Goal: Information Seeking & Learning: Check status

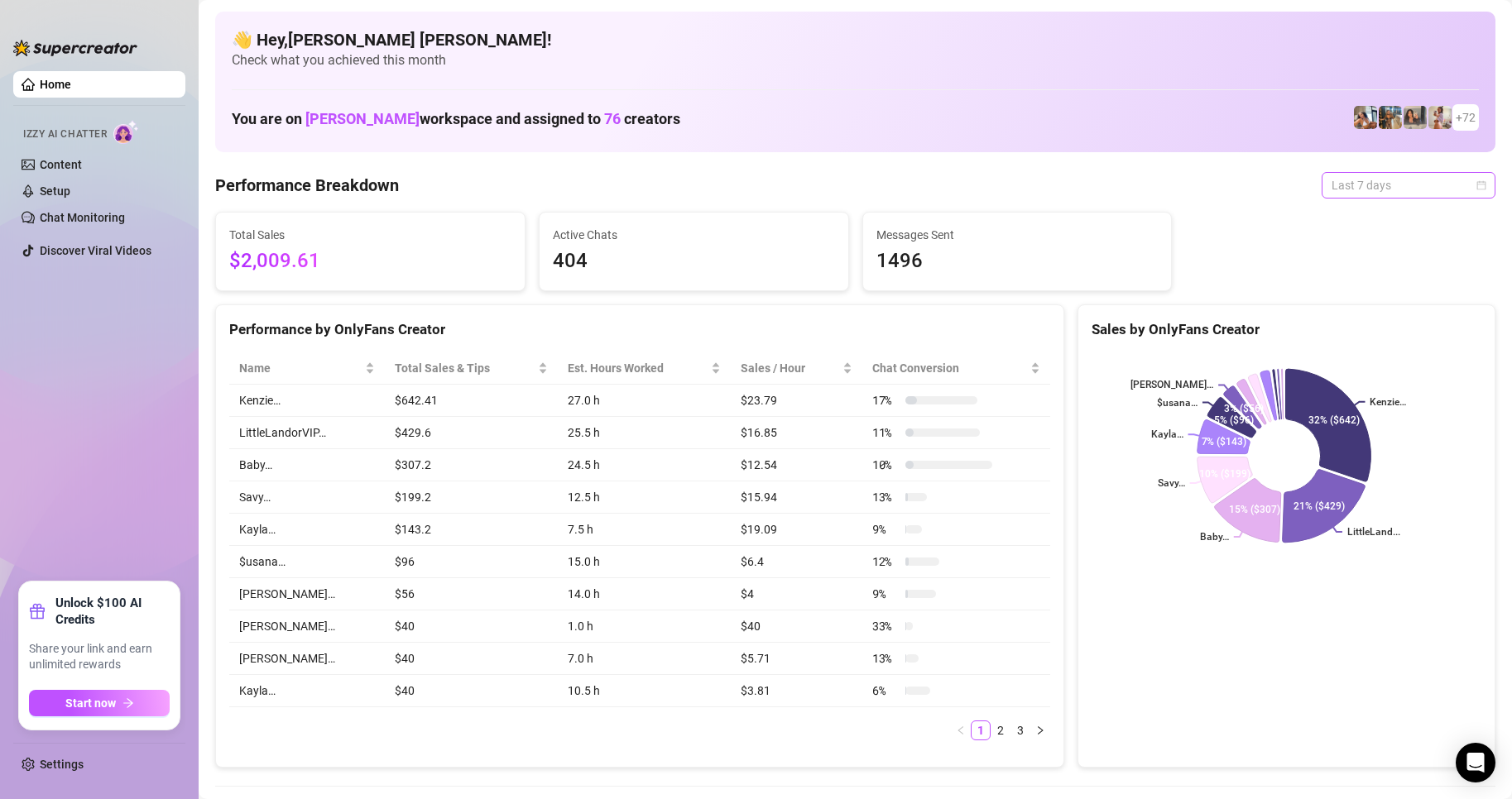
click at [1477, 192] on div "Last 7 days" at bounding box center [1409, 185] width 174 height 26
click at [1367, 320] on div "Custom date" at bounding box center [1394, 324] width 148 height 18
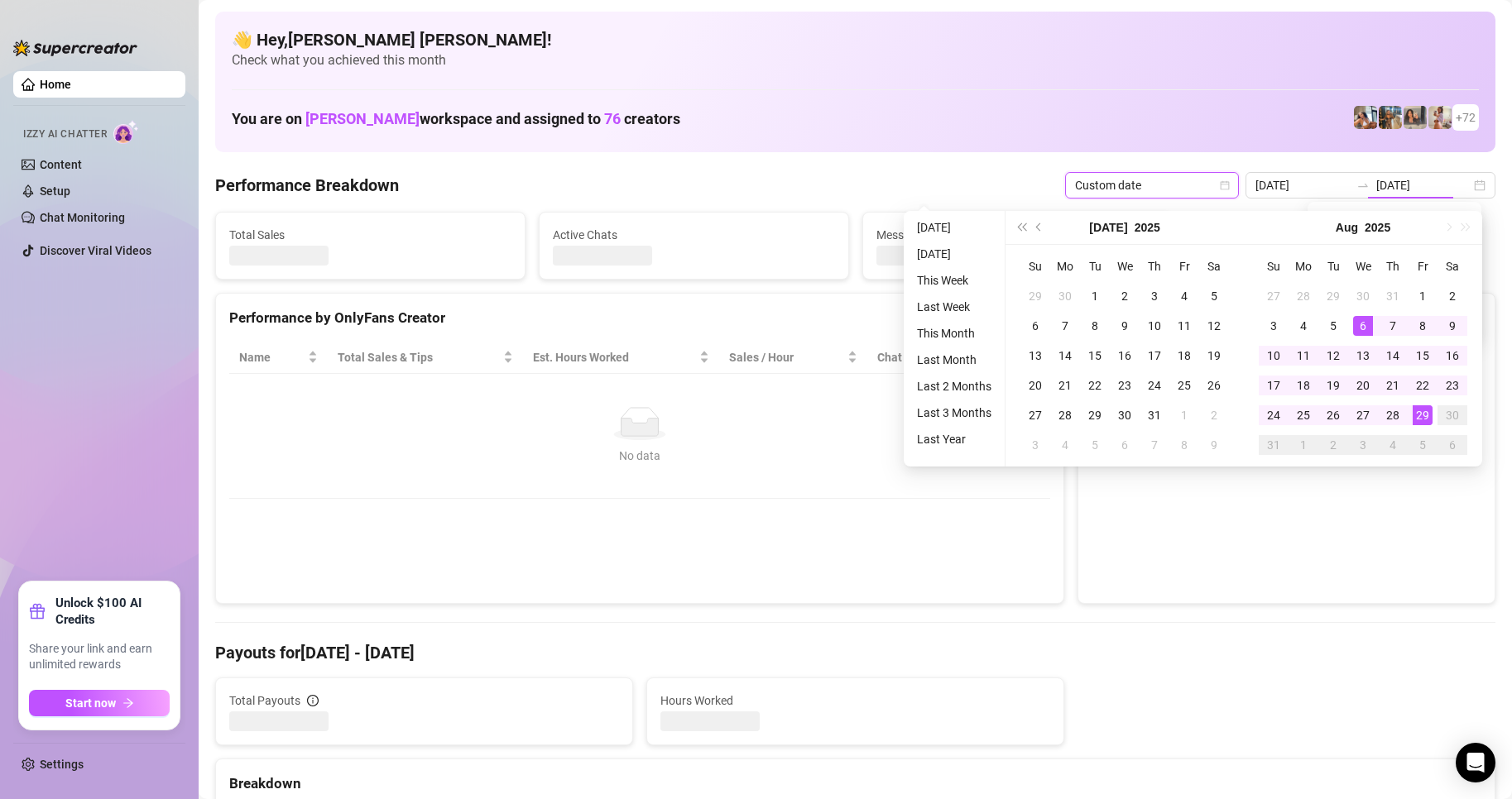
type input "[DATE]"
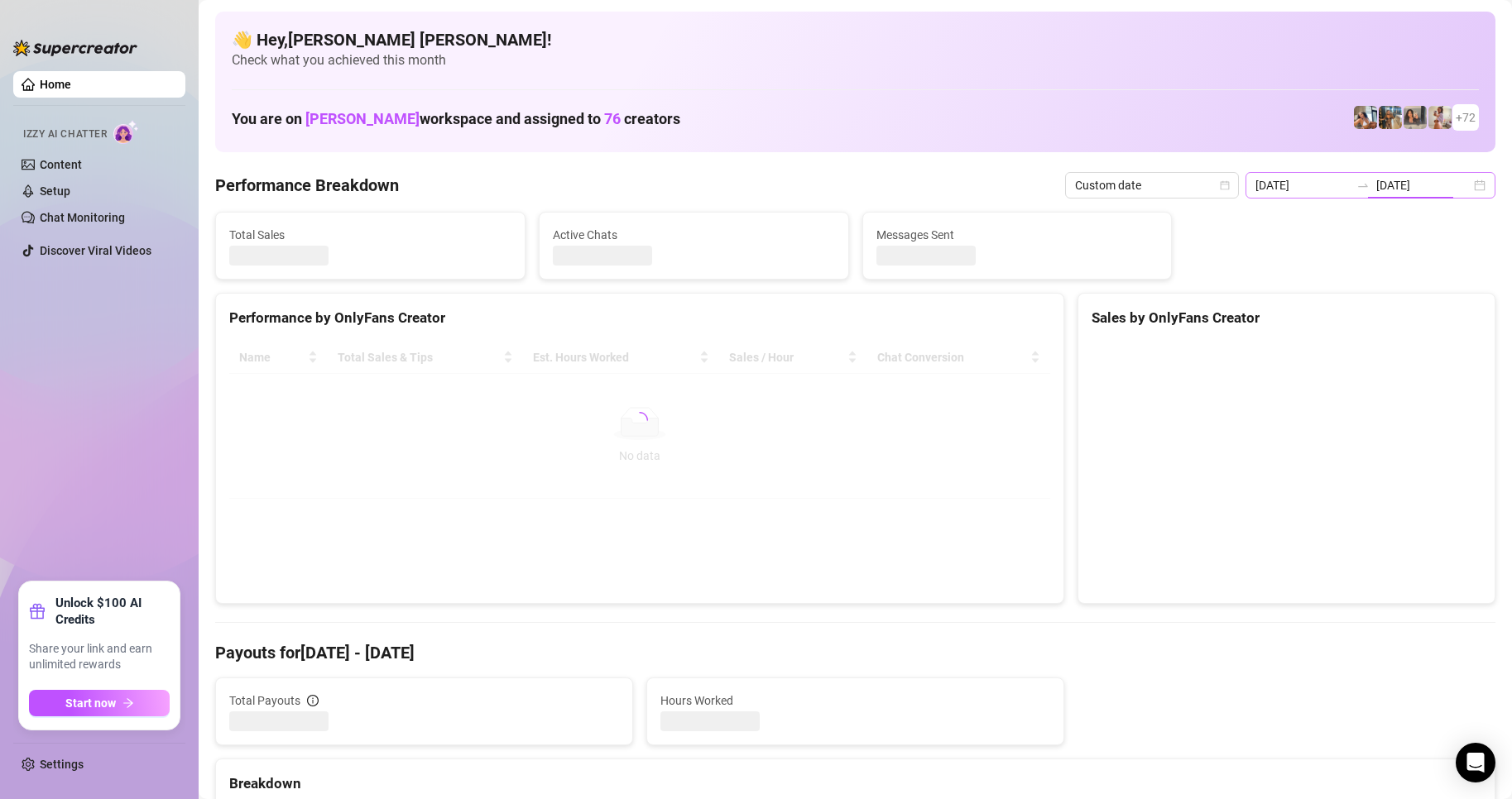
click at [1472, 186] on div "[DATE] [DATE]" at bounding box center [1370, 185] width 250 height 26
click at [1465, 187] on div "[DATE] [DATE]" at bounding box center [1370, 185] width 250 height 26
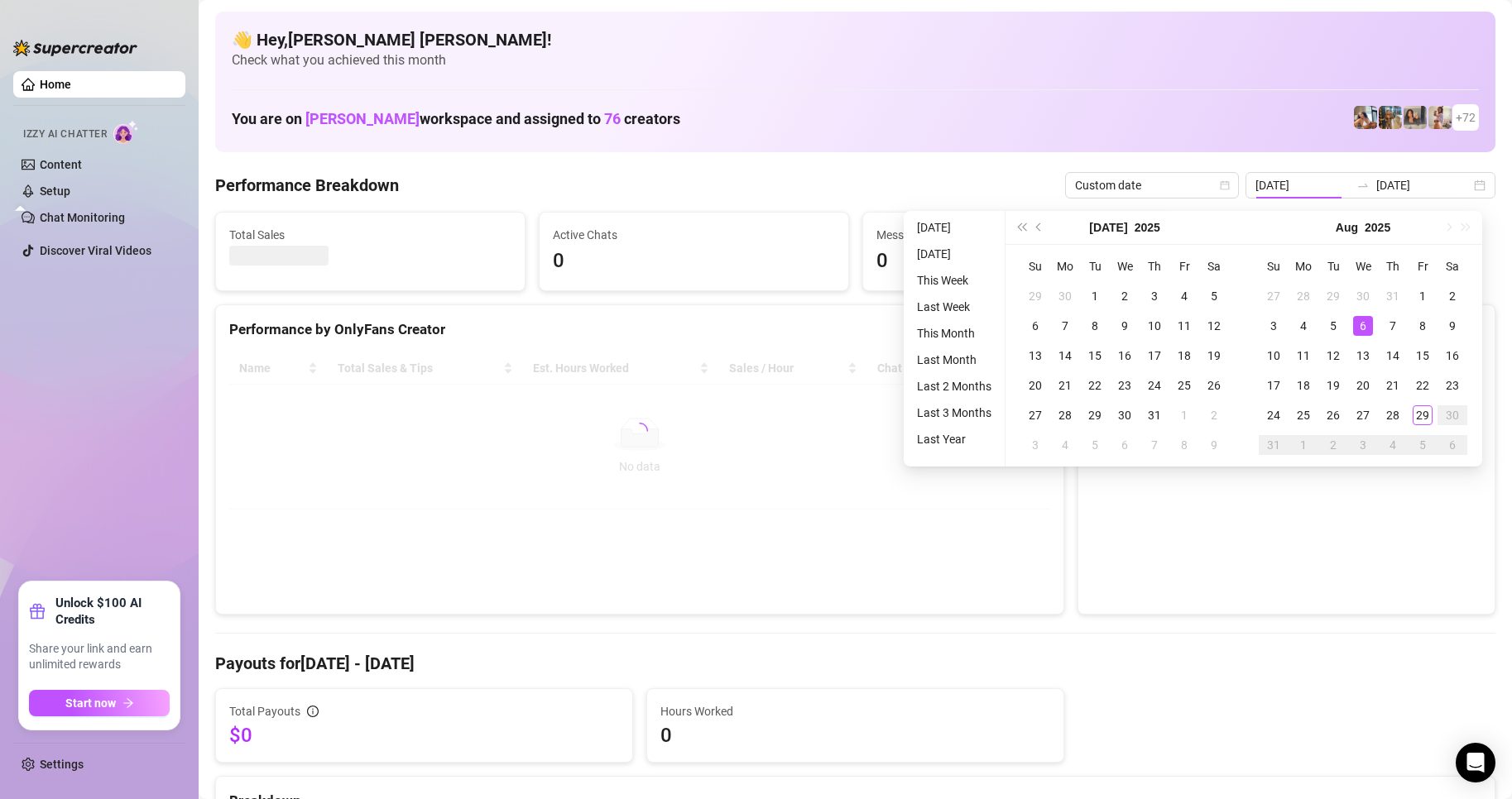
click at [1424, 415] on td "29" at bounding box center [1422, 414] width 30 height 30
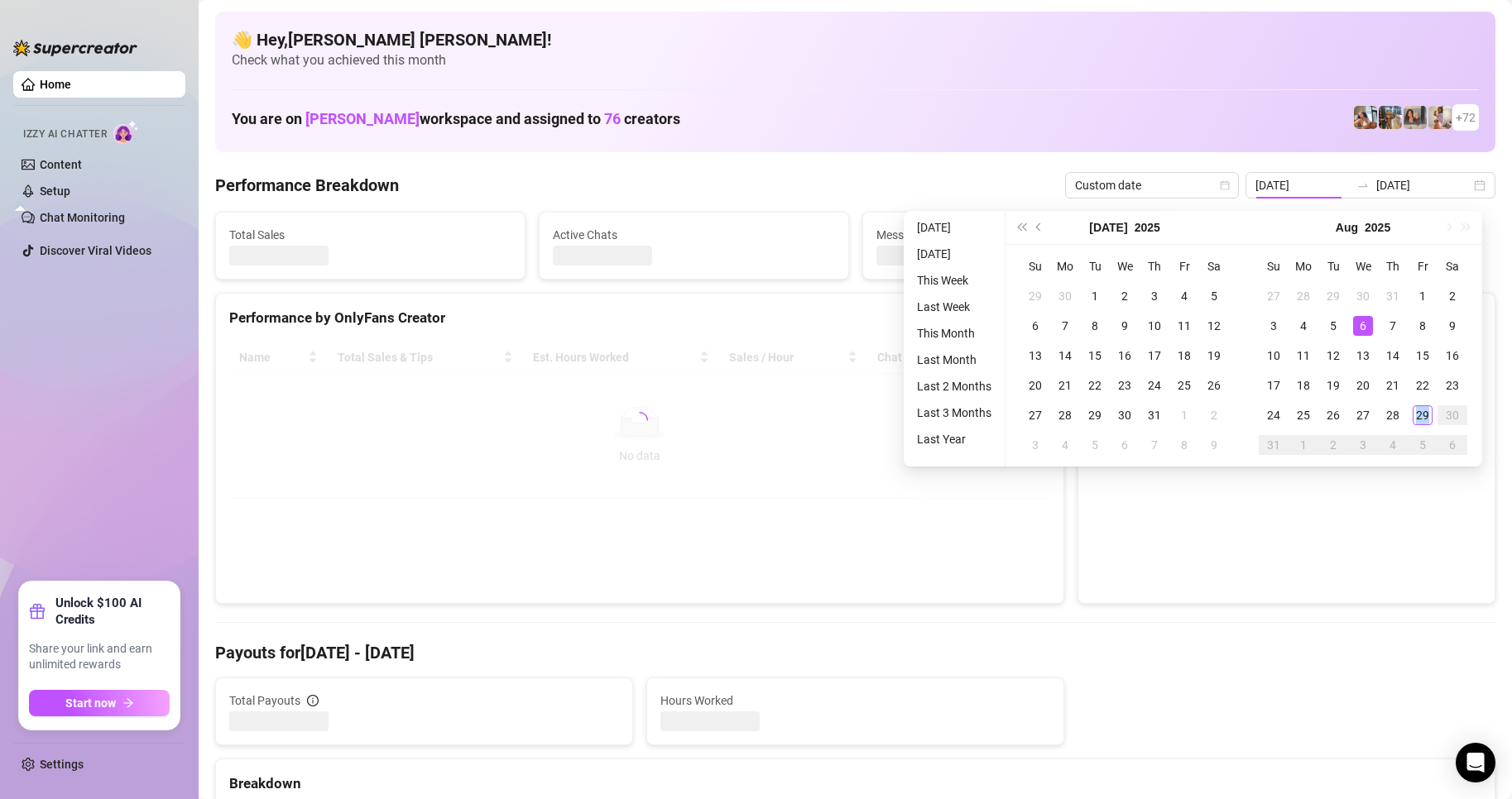
type input "[DATE]"
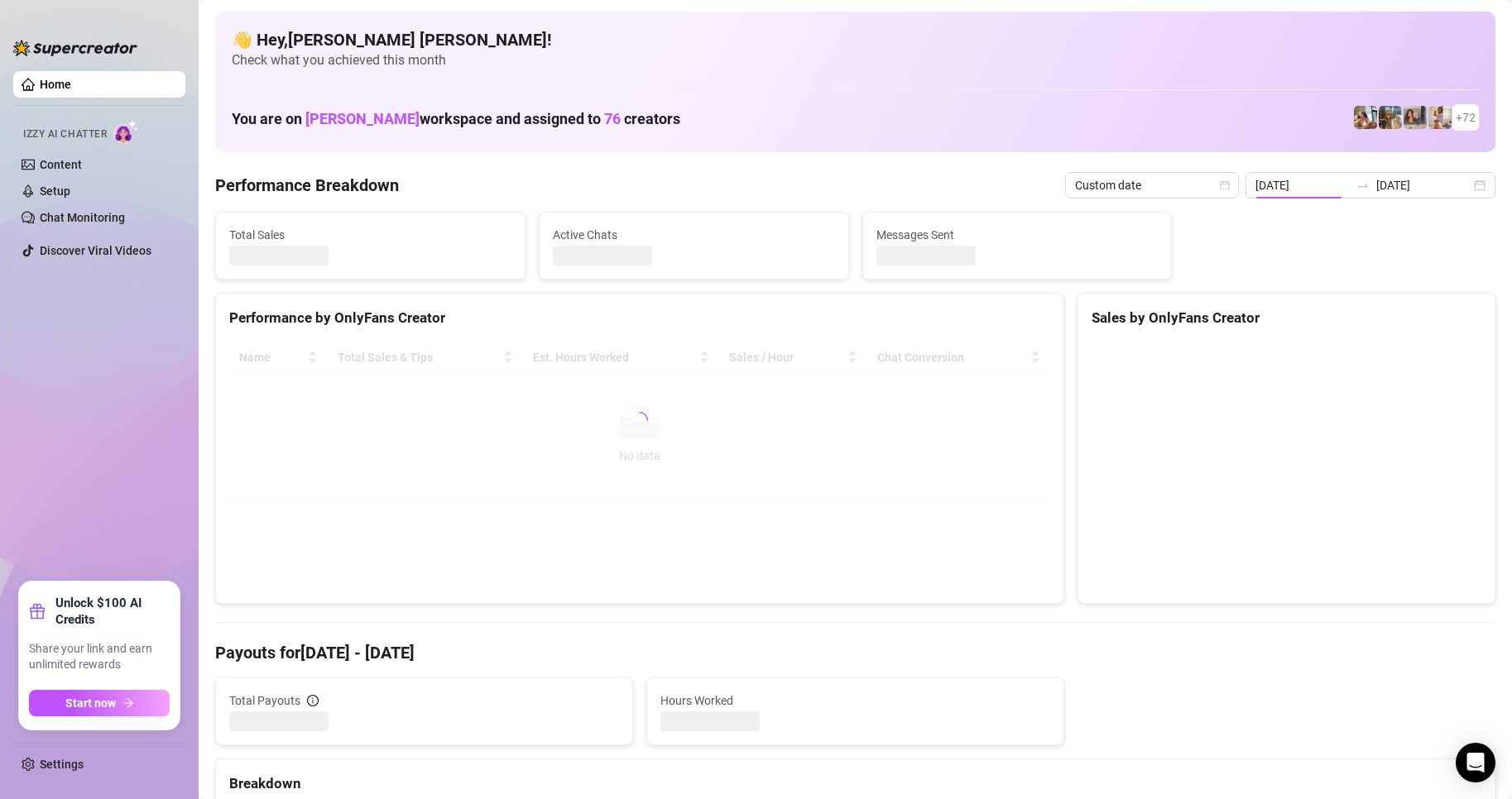
type input "[DATE]"
click at [1414, 414] on canvas at bounding box center [1283, 465] width 385 height 248
click at [1464, 184] on div "[DATE] [DATE]" at bounding box center [1370, 185] width 250 height 26
click at [1425, 414] on body "Home Izzy AI Chatter Content Setup Chat Monitoring Discover Viral Videos Unlock…" at bounding box center [756, 399] width 1512 height 799
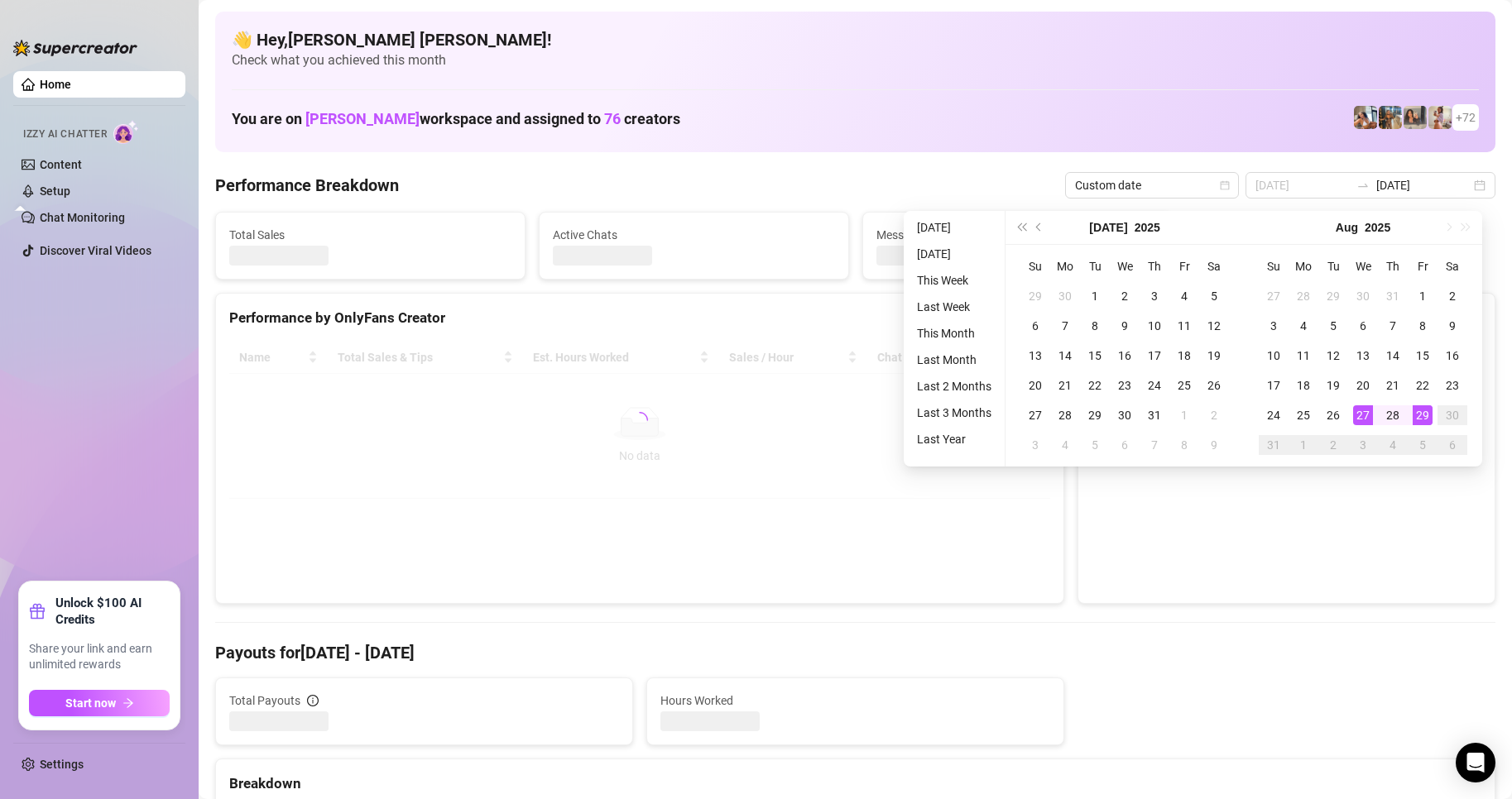
click at [1425, 414] on body "Home Izzy AI Chatter Content Setup Chat Monitoring Discover Viral Videos Unlock…" at bounding box center [756, 399] width 1512 height 799
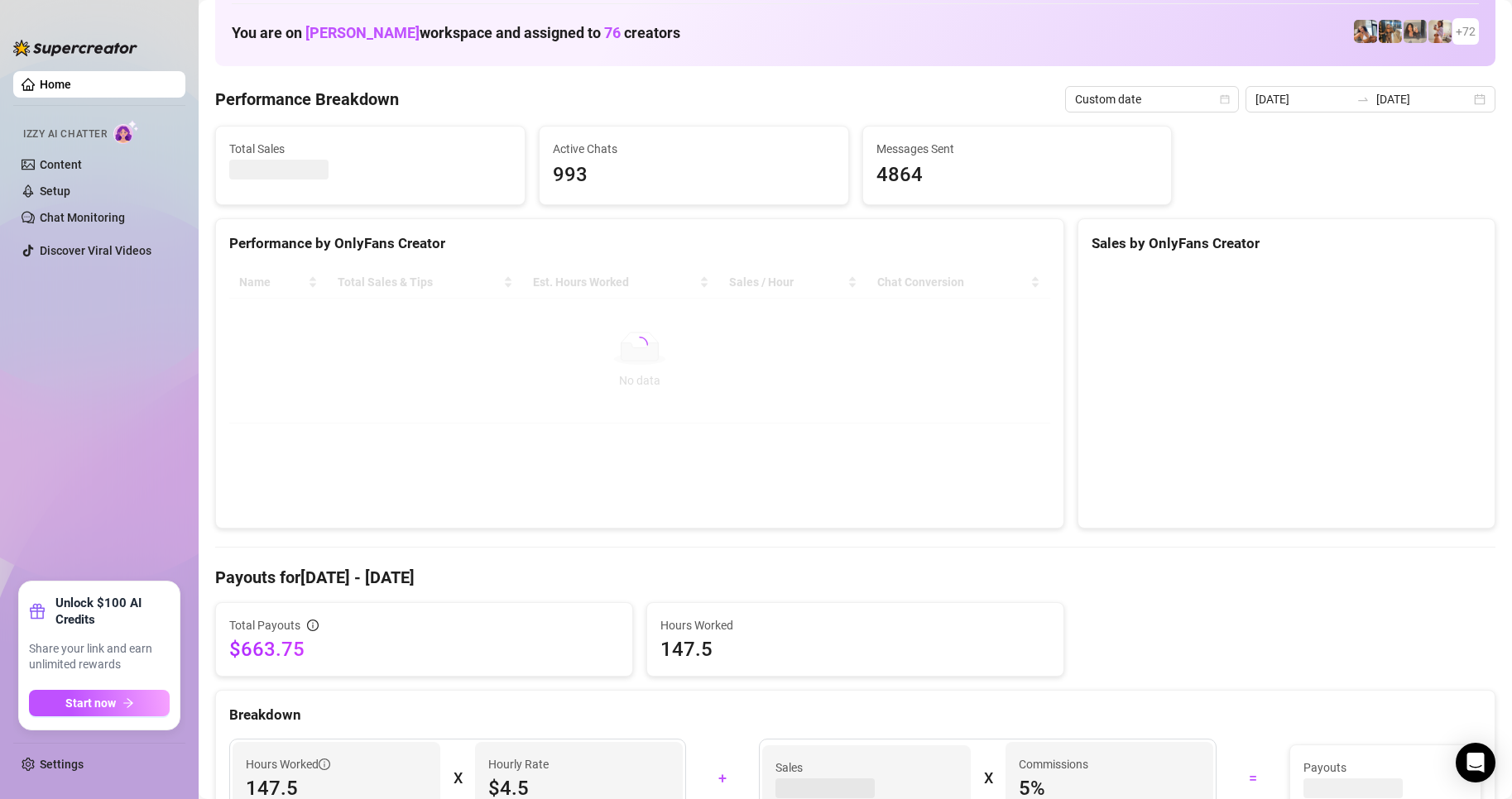
scroll to position [83, 0]
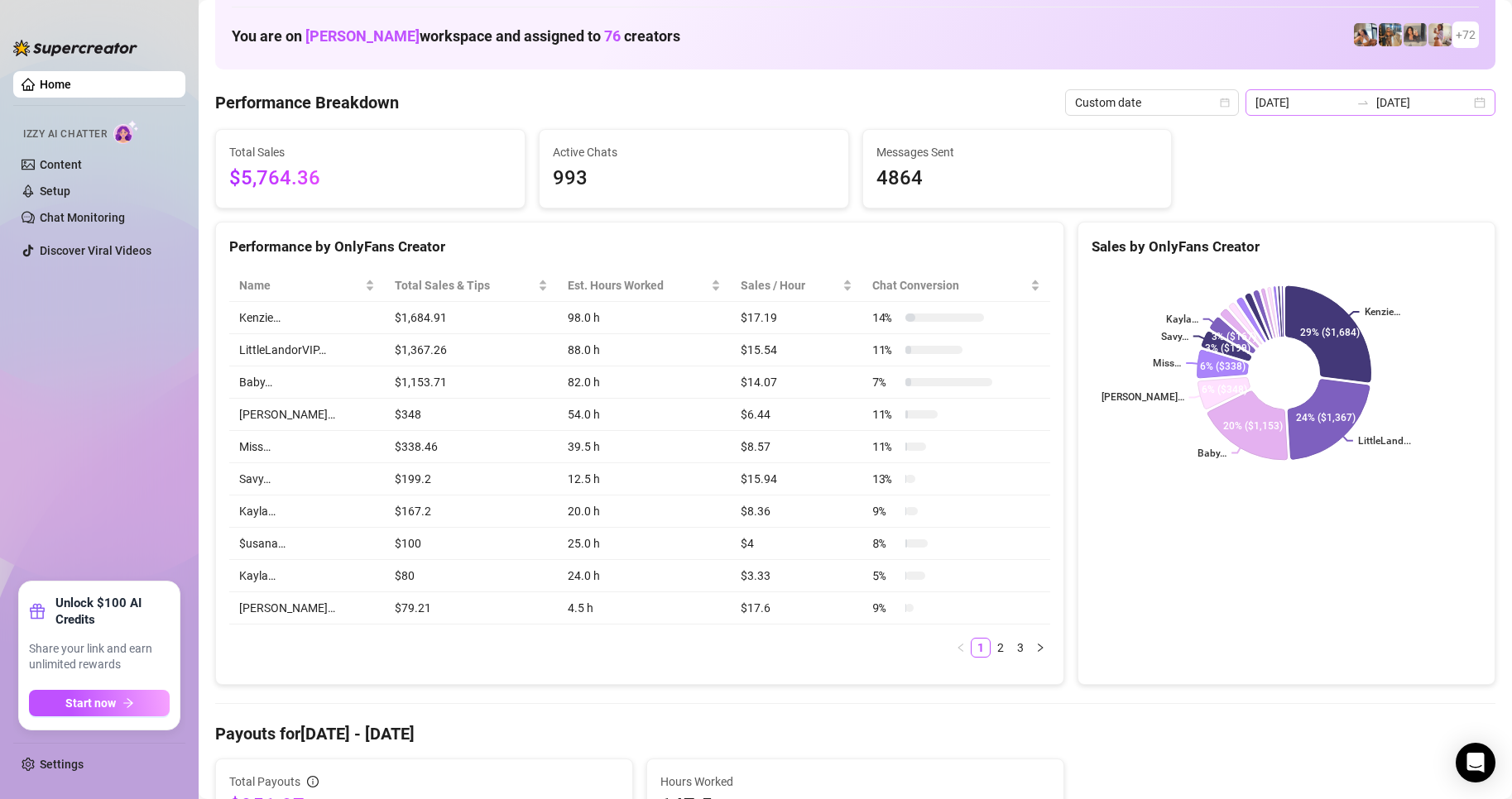
click at [1468, 103] on div "[DATE] [DATE]" at bounding box center [1370, 102] width 250 height 26
click at [1421, 333] on rect at bounding box center [1283, 373] width 385 height 207
click at [1464, 108] on div "[DATE] [DATE]" at bounding box center [1370, 102] width 250 height 26
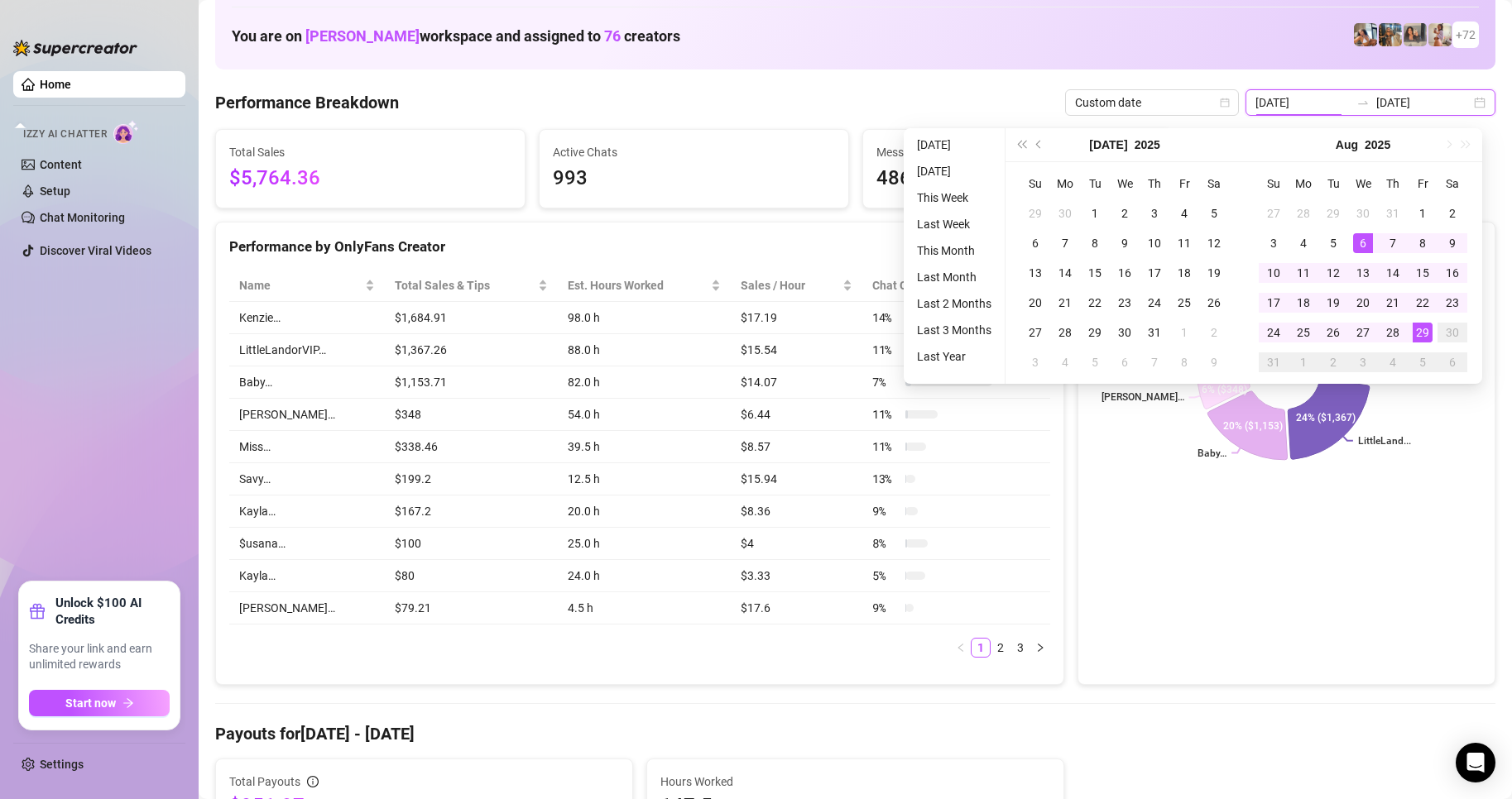
type input "[DATE]"
click at [1424, 333] on div "29" at bounding box center [1422, 333] width 20 height 20
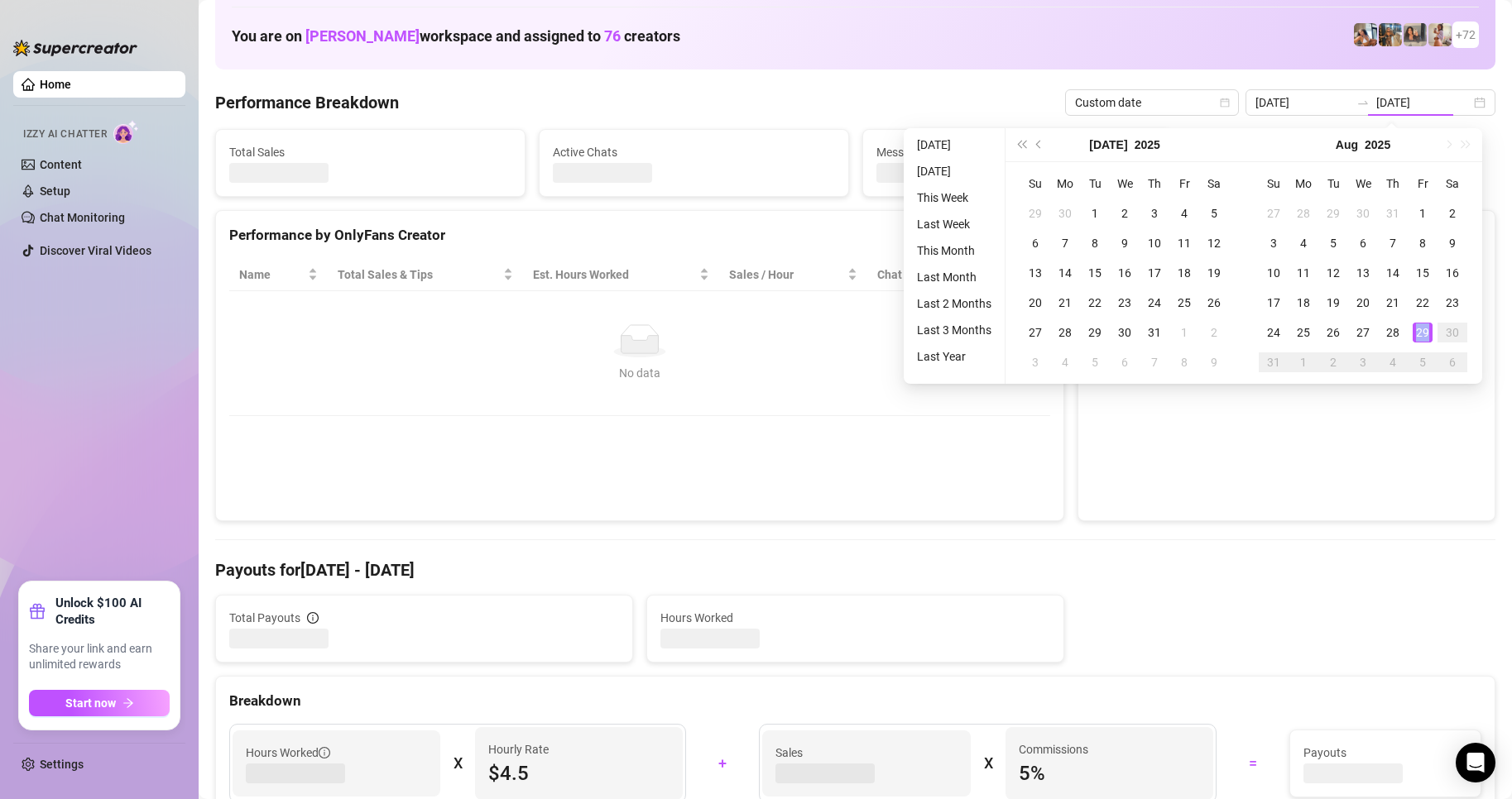
type input "[DATE]"
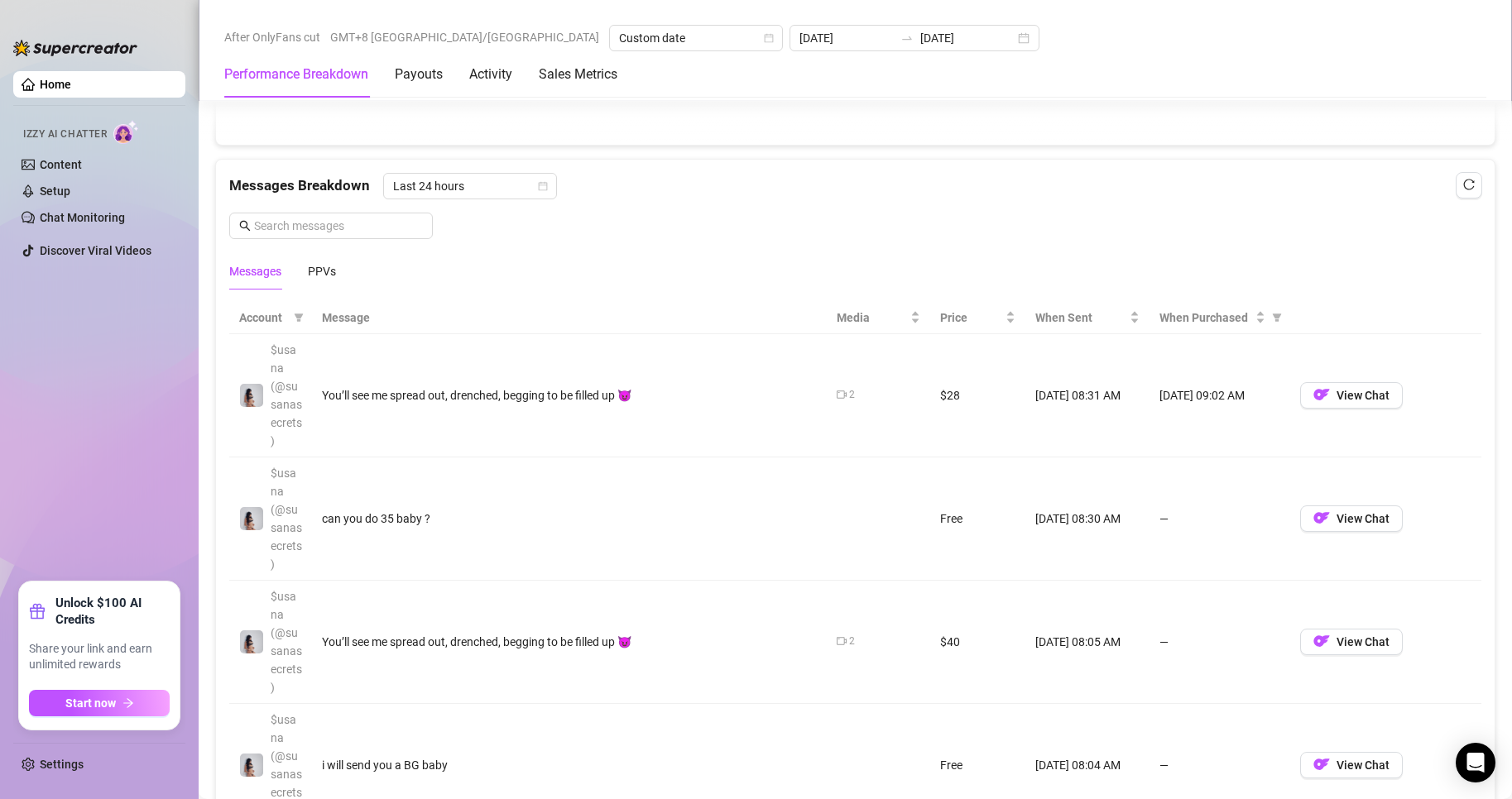
scroll to position [1406, 0]
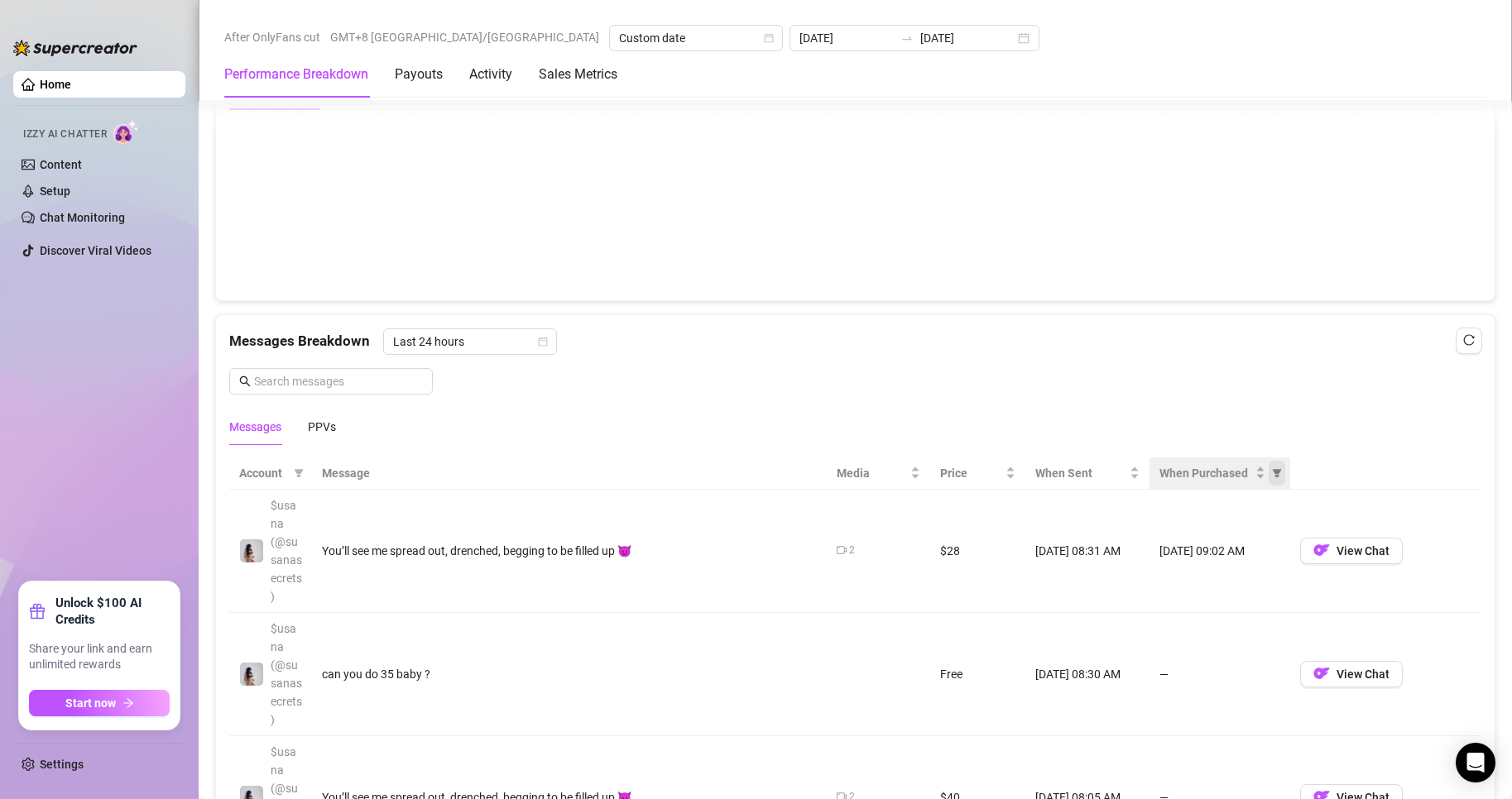
click at [1276, 486] on span "When Purchased" at bounding box center [1277, 473] width 16 height 25
click at [1188, 546] on span "Purchased" at bounding box center [1215, 540] width 96 height 18
radio input "true"
click at [1256, 593] on span "OK" at bounding box center [1256, 599] width 15 height 13
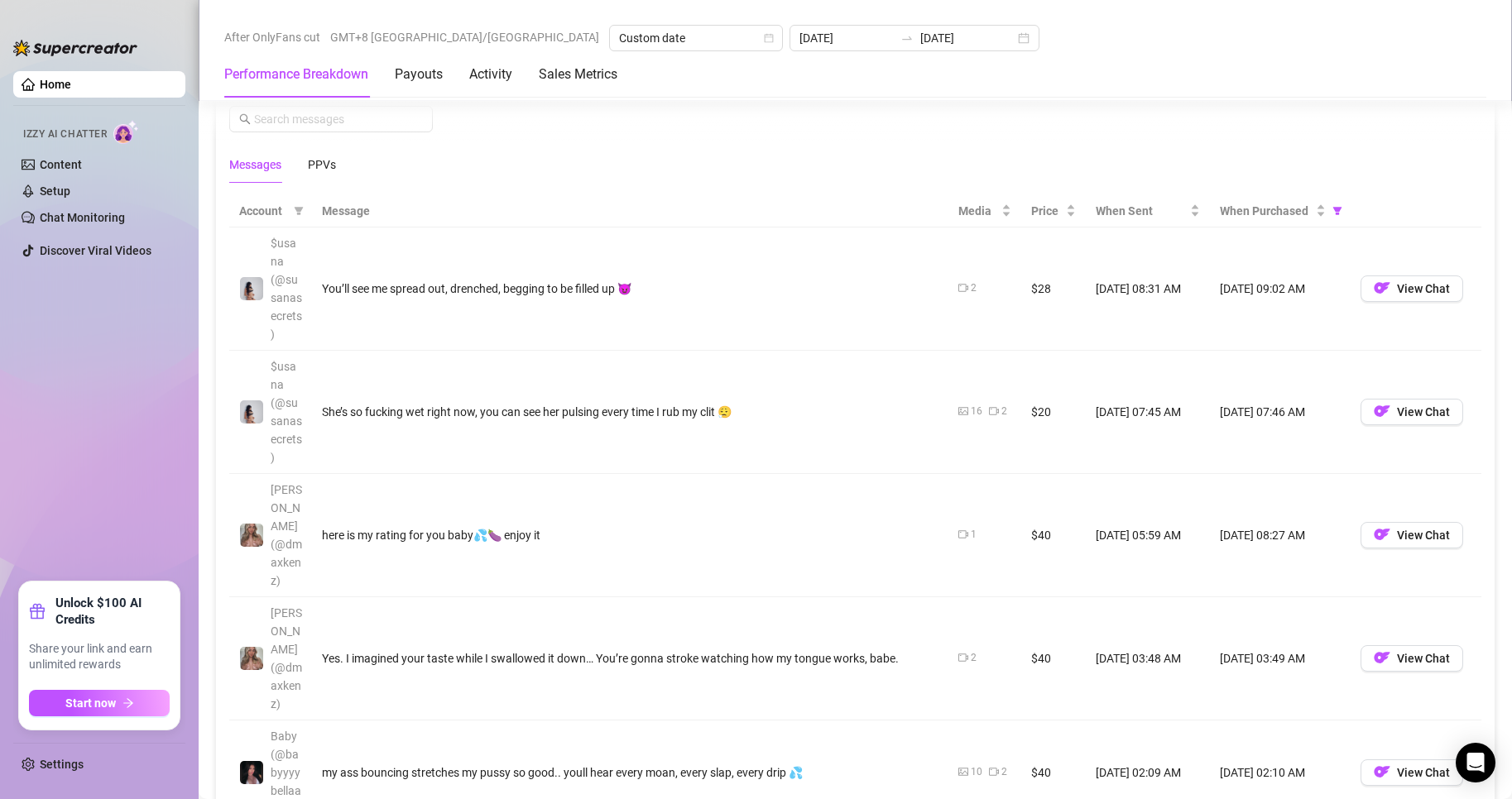
scroll to position [1737, 0]
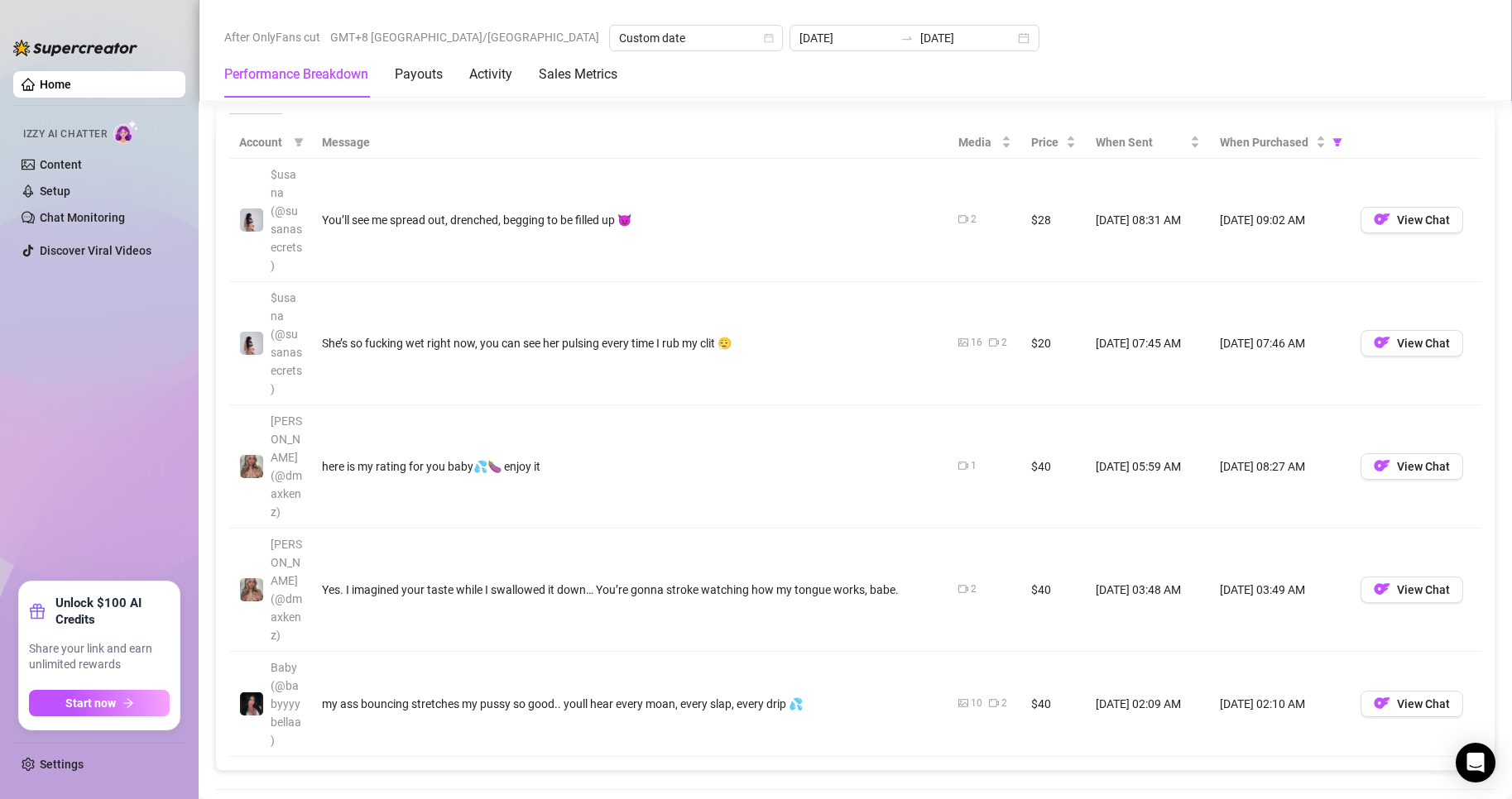
click at [641, 380] on td "She’s so fucking wet right now, you can see her pulsing every time I rub my cli…" at bounding box center [631, 344] width 636 height 123
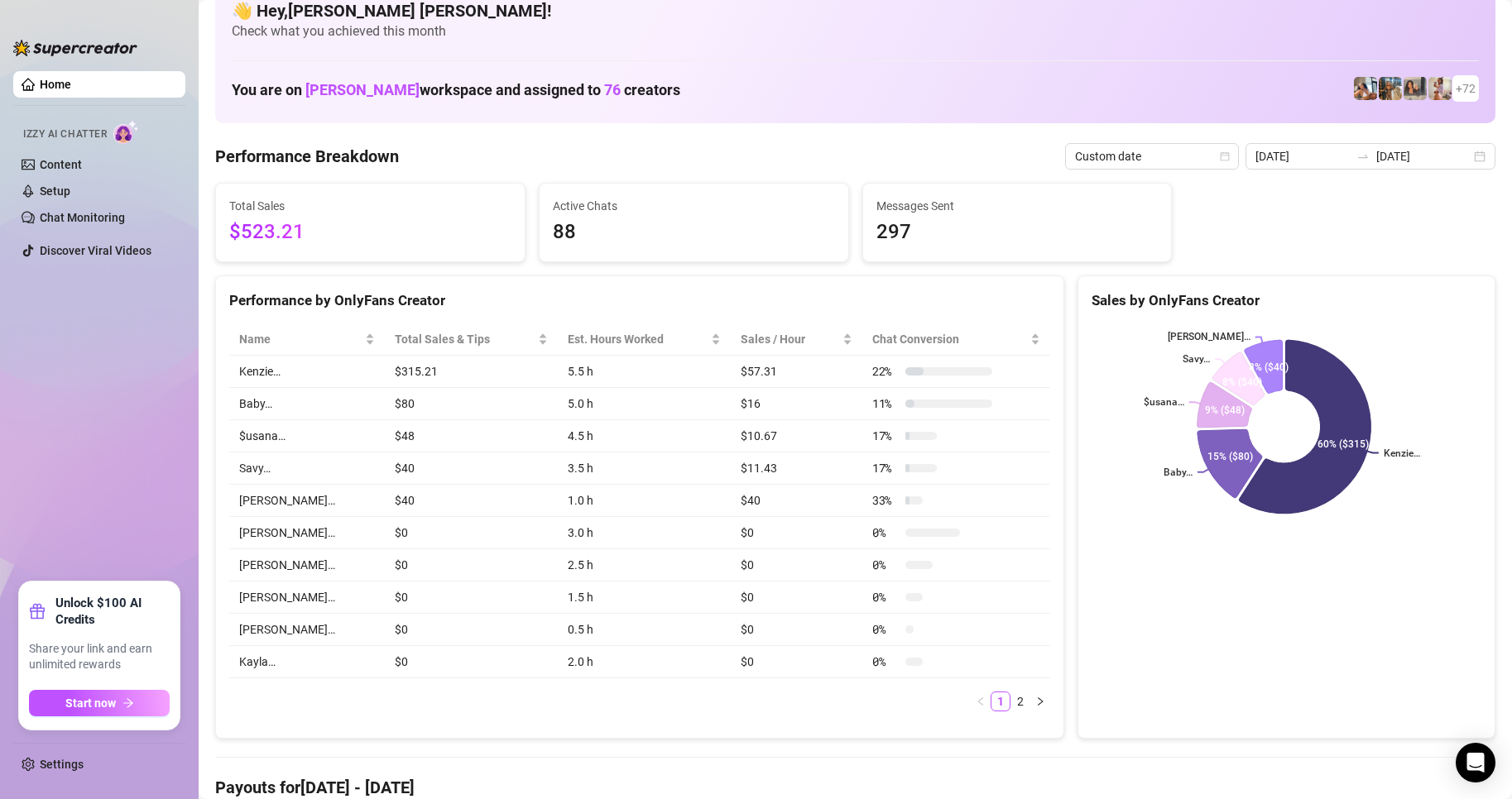
scroll to position [0, 0]
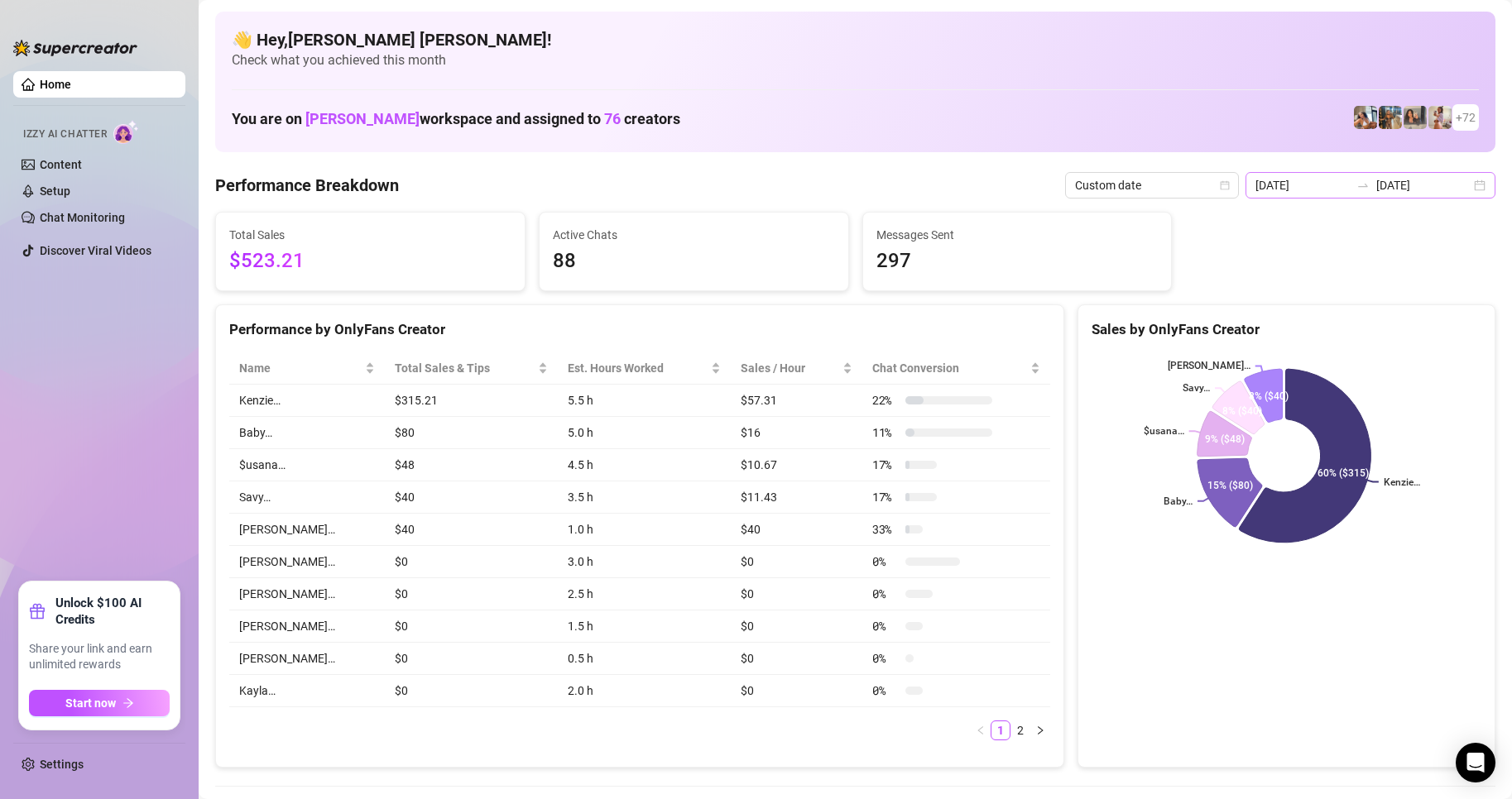
click at [1469, 185] on div "[DATE] [DATE]" at bounding box center [1370, 185] width 250 height 26
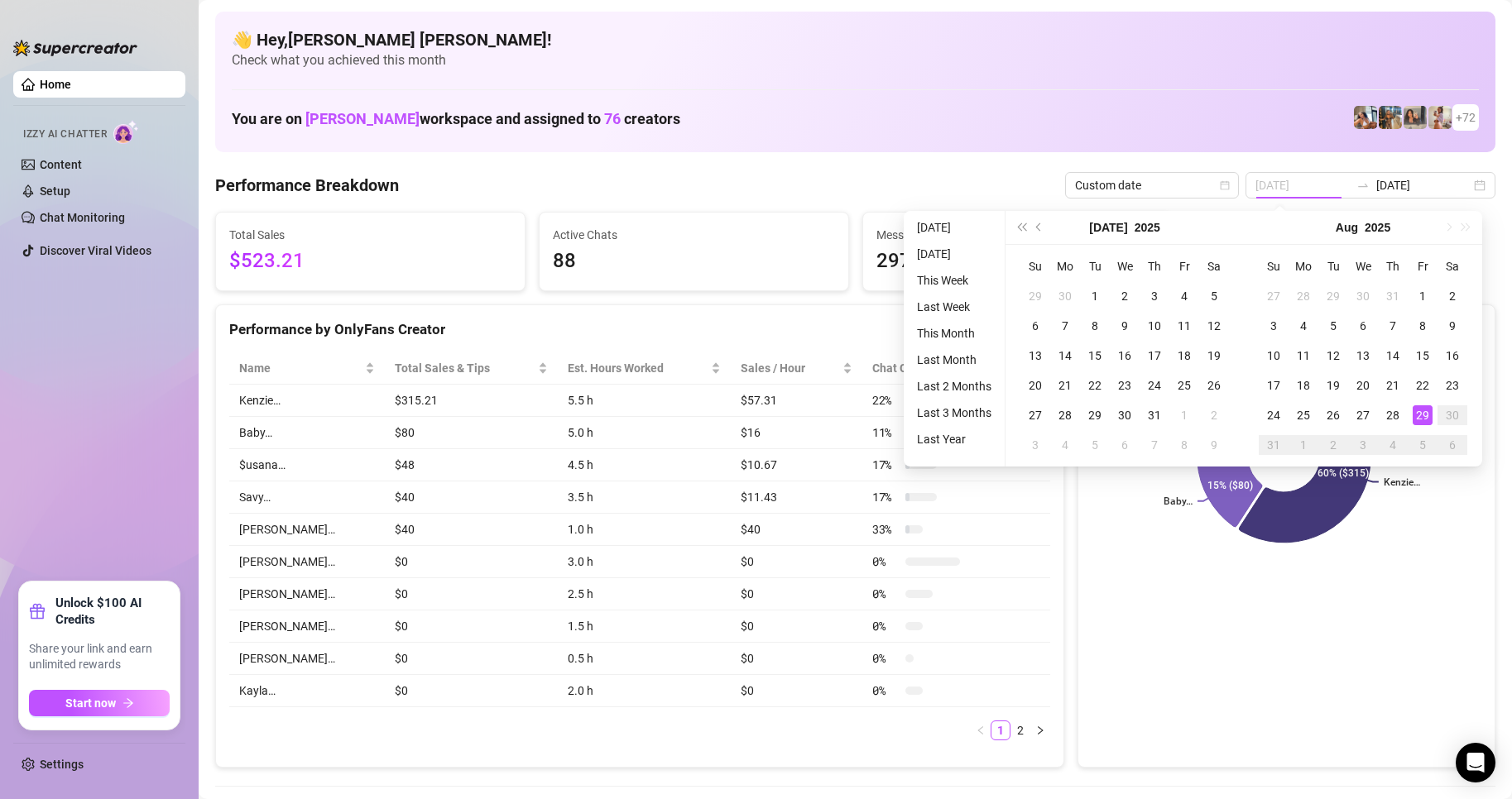
click at [1422, 417] on div "29" at bounding box center [1422, 415] width 20 height 20
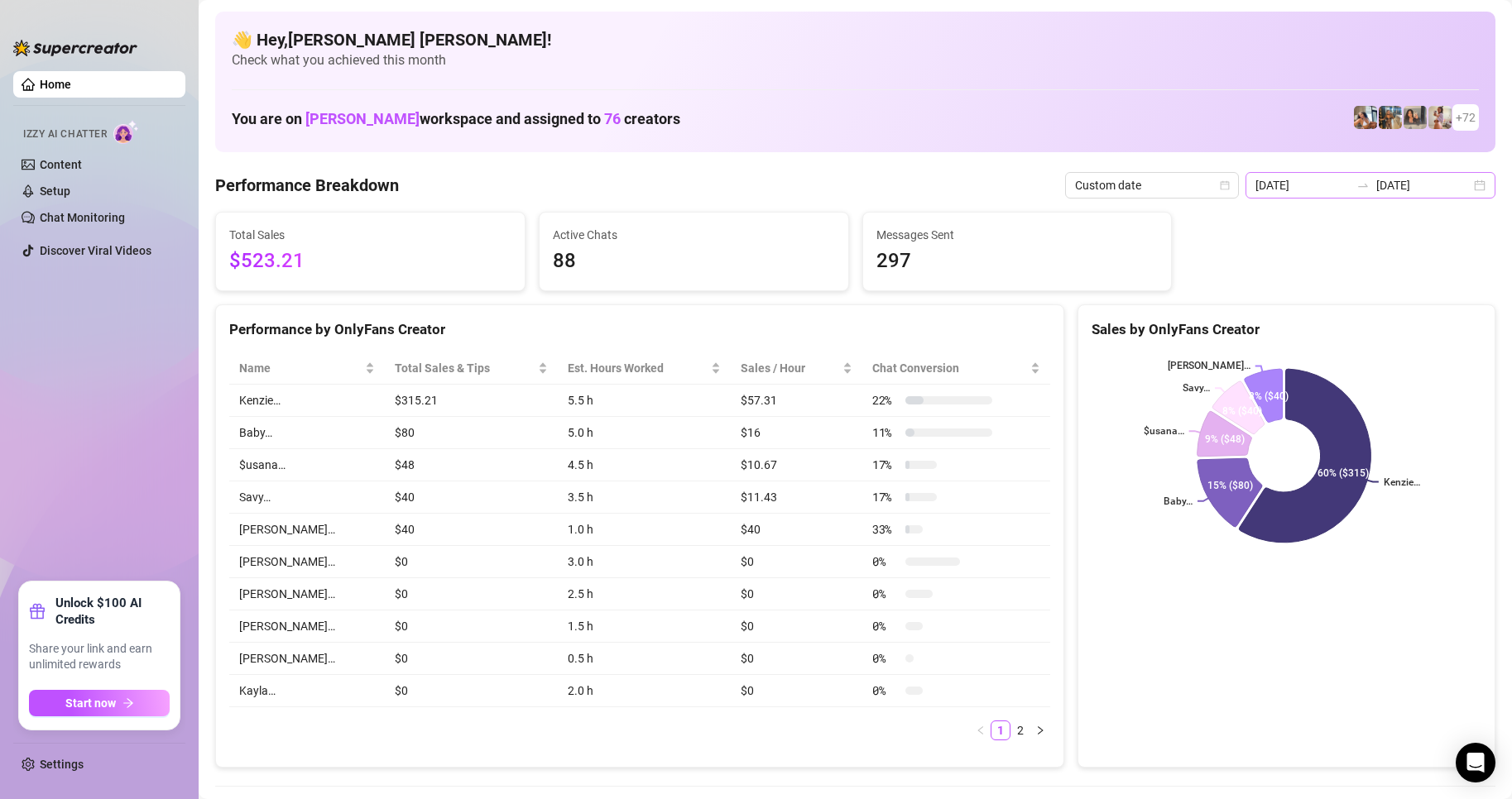
click at [1470, 189] on div "[DATE] [DATE]" at bounding box center [1370, 185] width 250 height 26
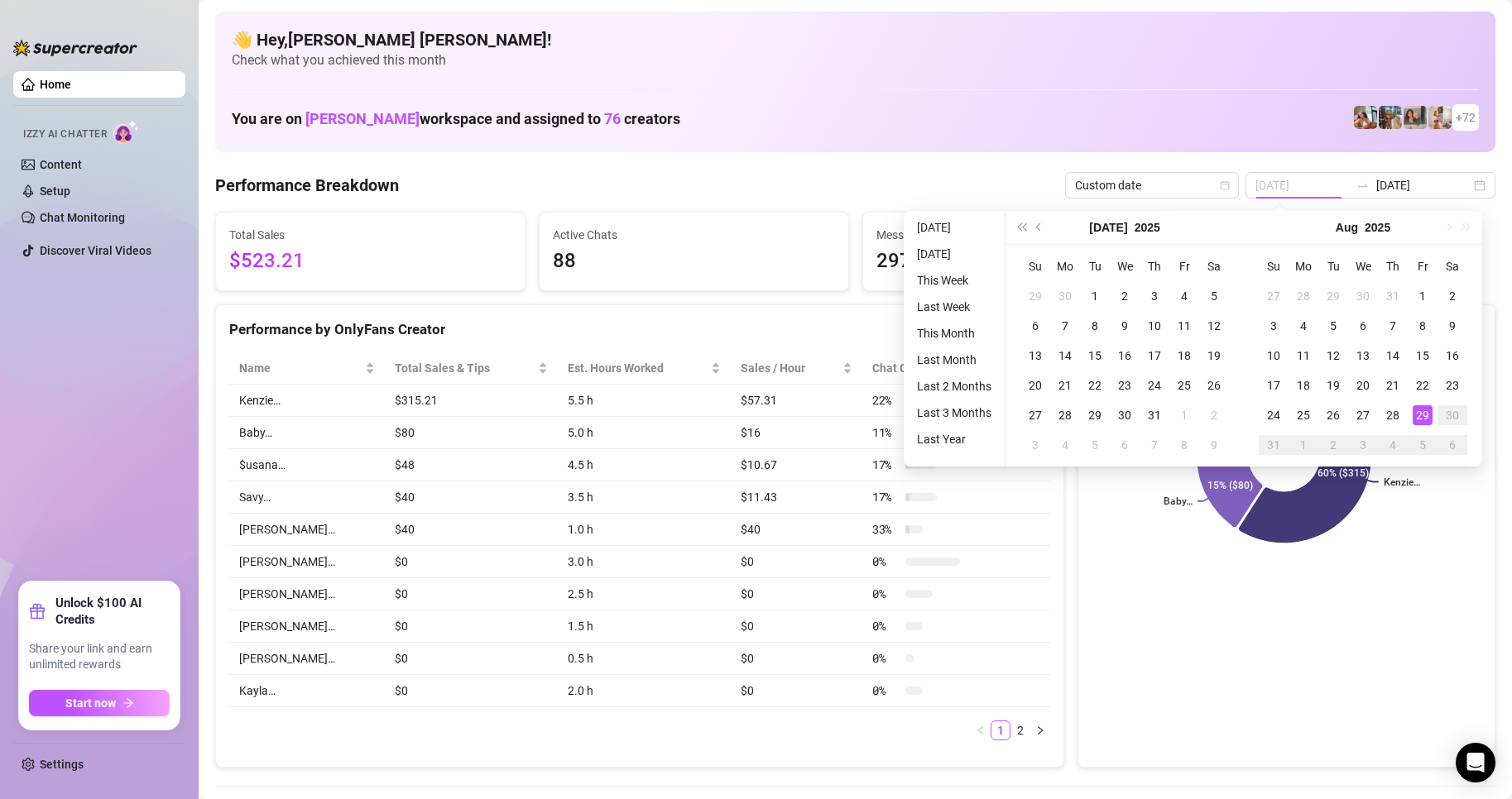
click at [1422, 418] on div "29" at bounding box center [1422, 415] width 20 height 20
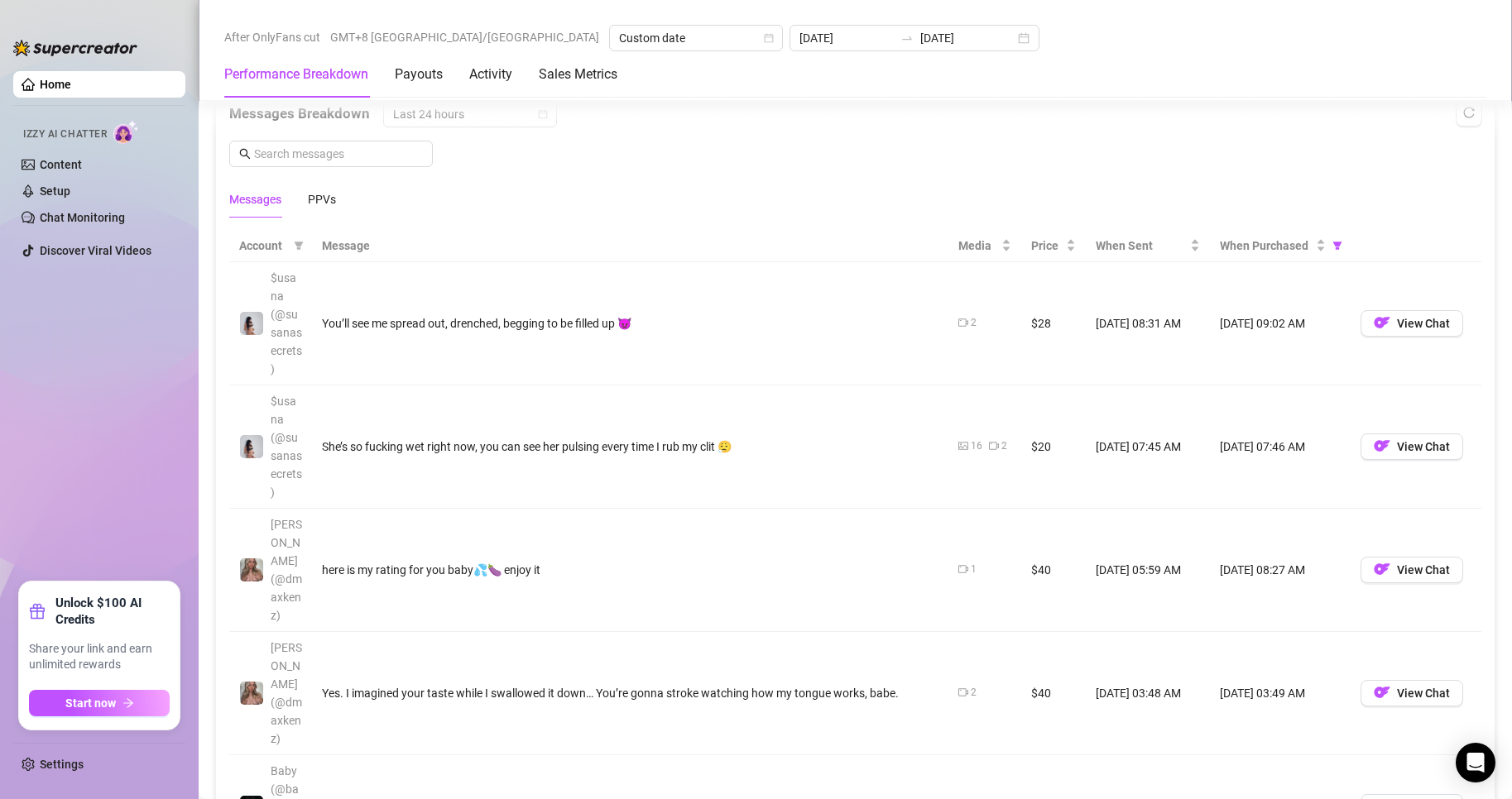
scroll to position [1655, 0]
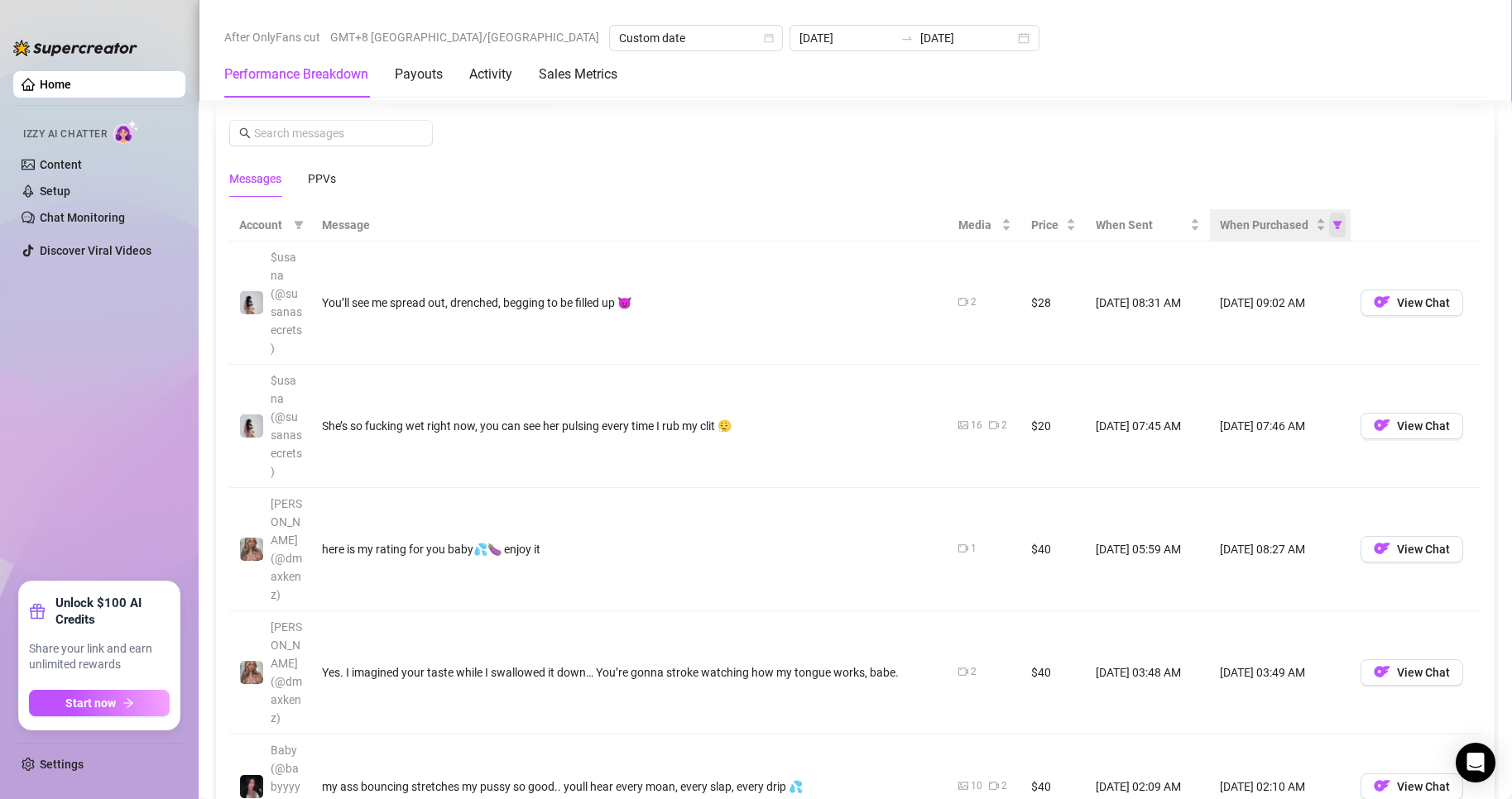
click at [1332, 237] on span "When Purchased" at bounding box center [1336, 226] width 16 height 25
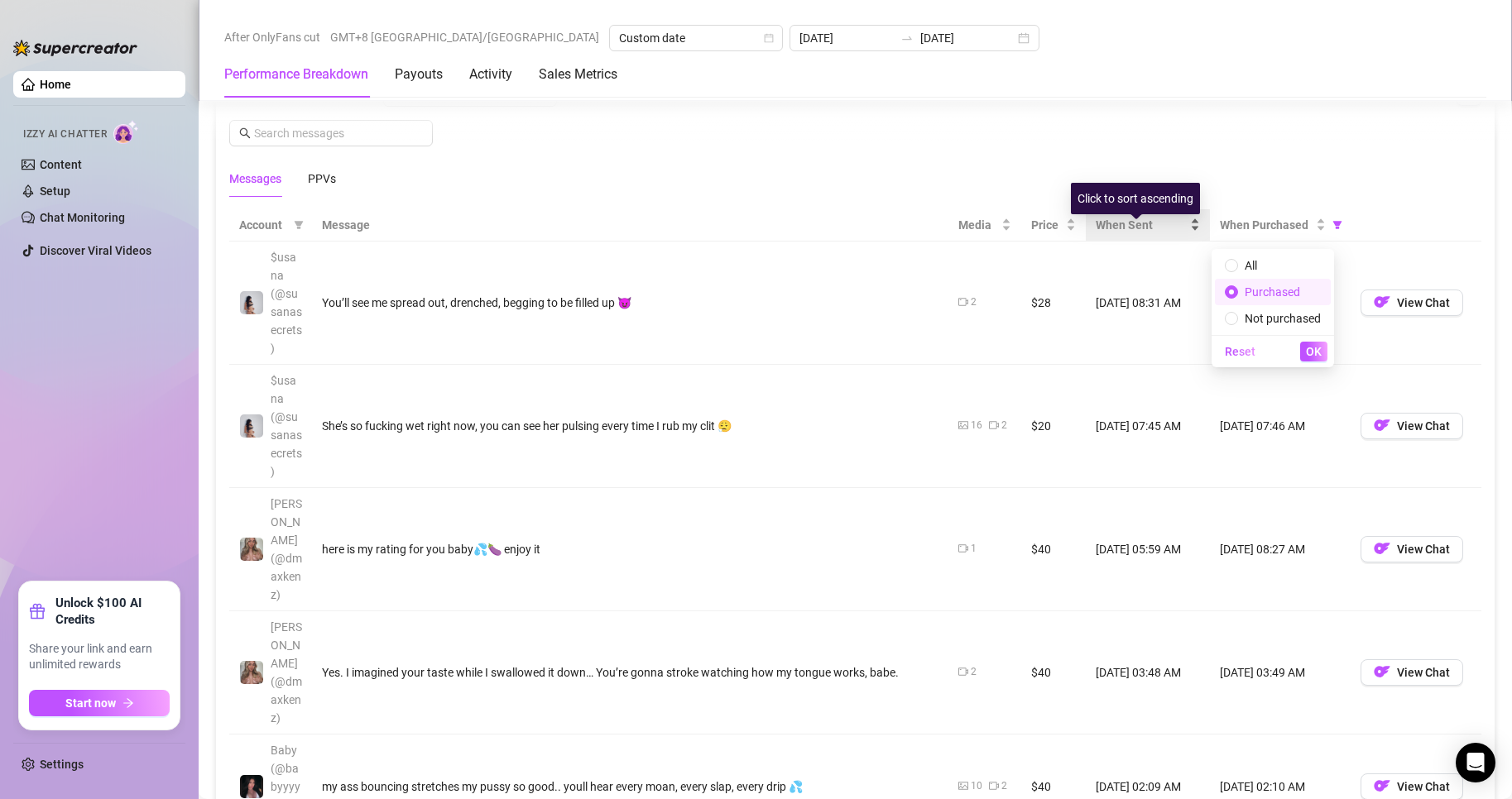
click at [1179, 233] on div "When Sent" at bounding box center [1148, 225] width 104 height 18
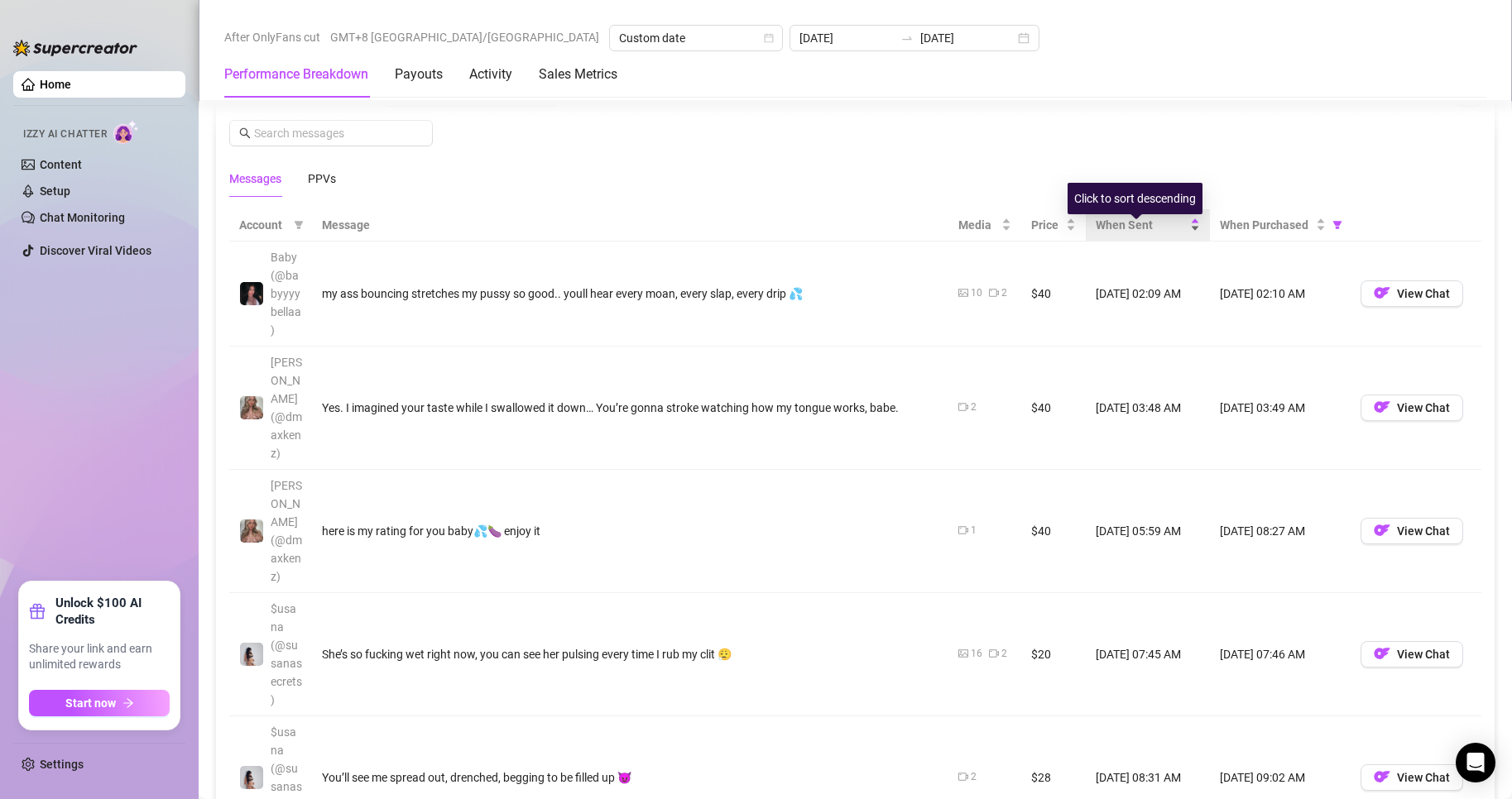
click at [1184, 234] on div "When Sent" at bounding box center [1148, 225] width 104 height 18
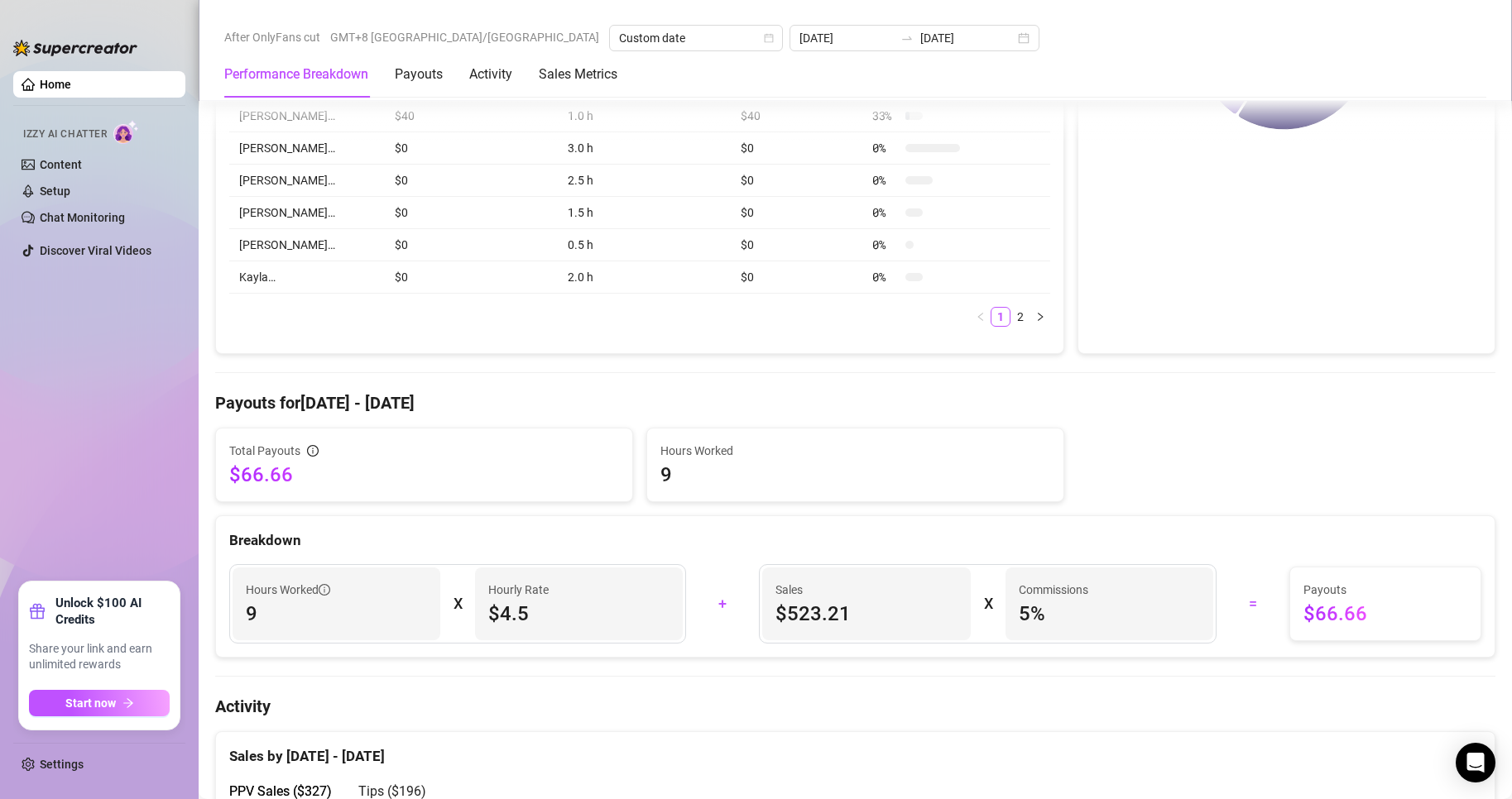
scroll to position [0, 0]
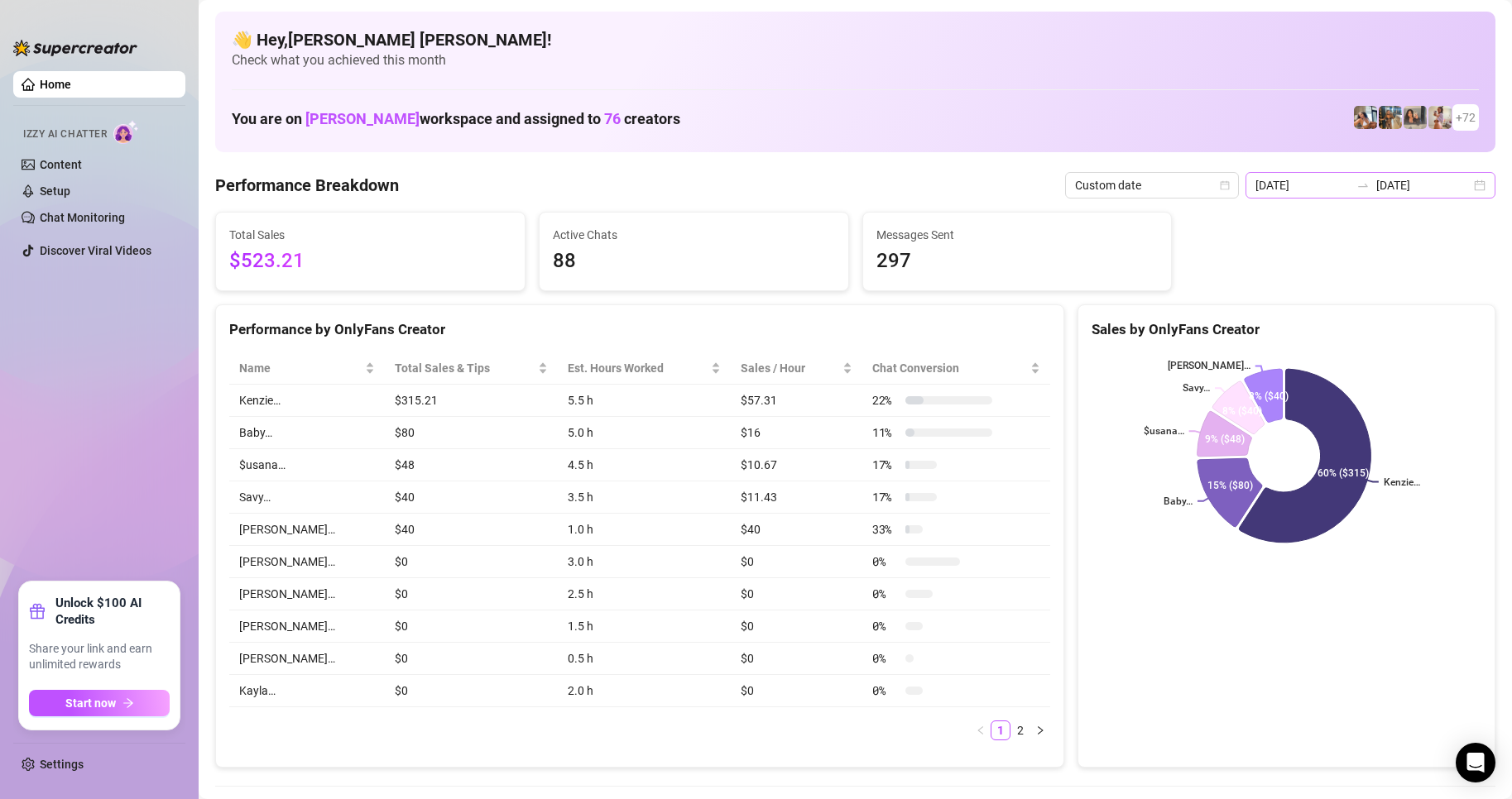
click at [1473, 192] on div "[DATE] [DATE]" at bounding box center [1370, 185] width 250 height 26
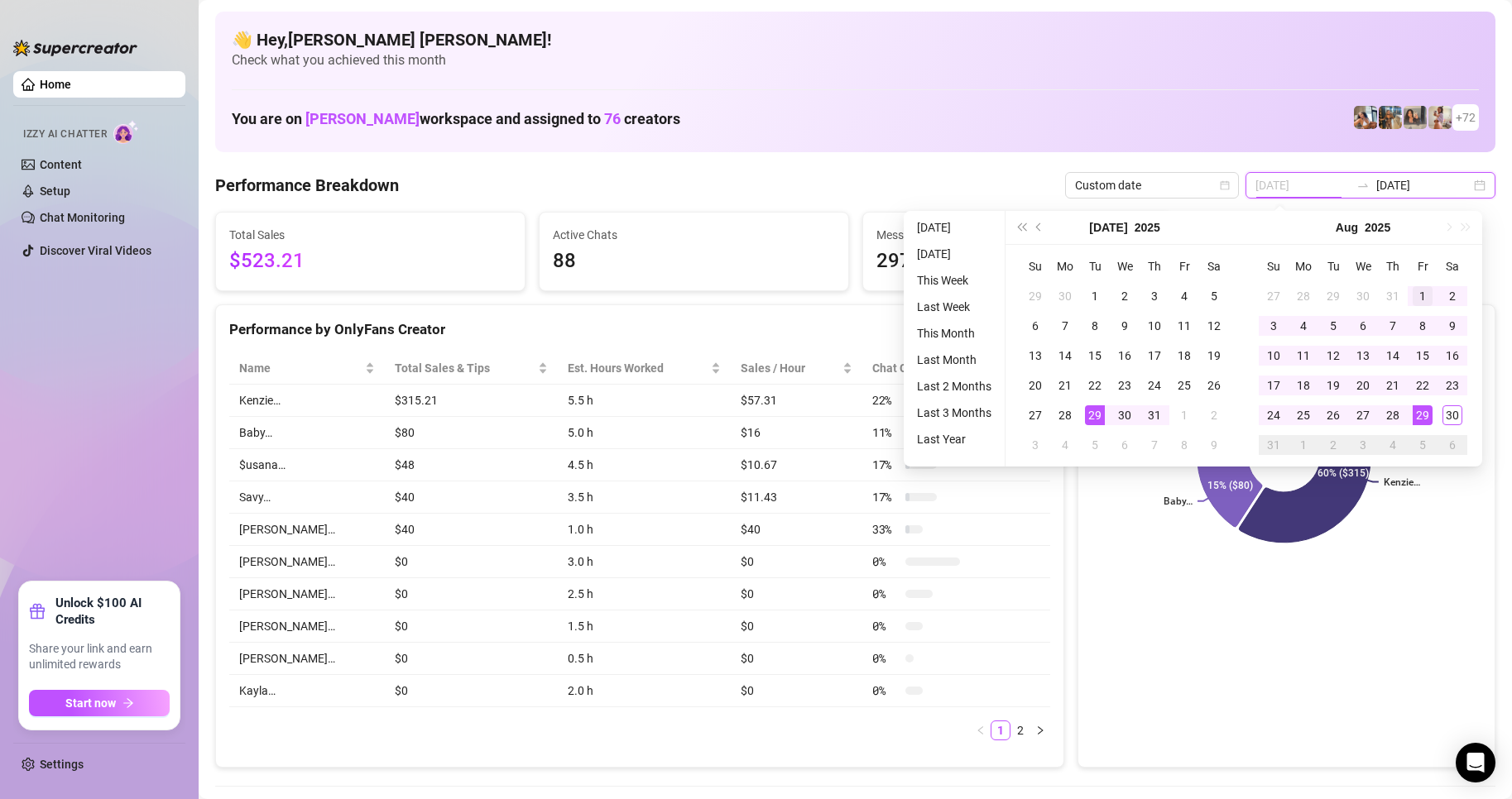
type input "[DATE]"
click at [1429, 296] on div "1" at bounding box center [1422, 296] width 20 height 20
type input "[DATE]"
click at [1456, 416] on div "30" at bounding box center [1452, 415] width 20 height 20
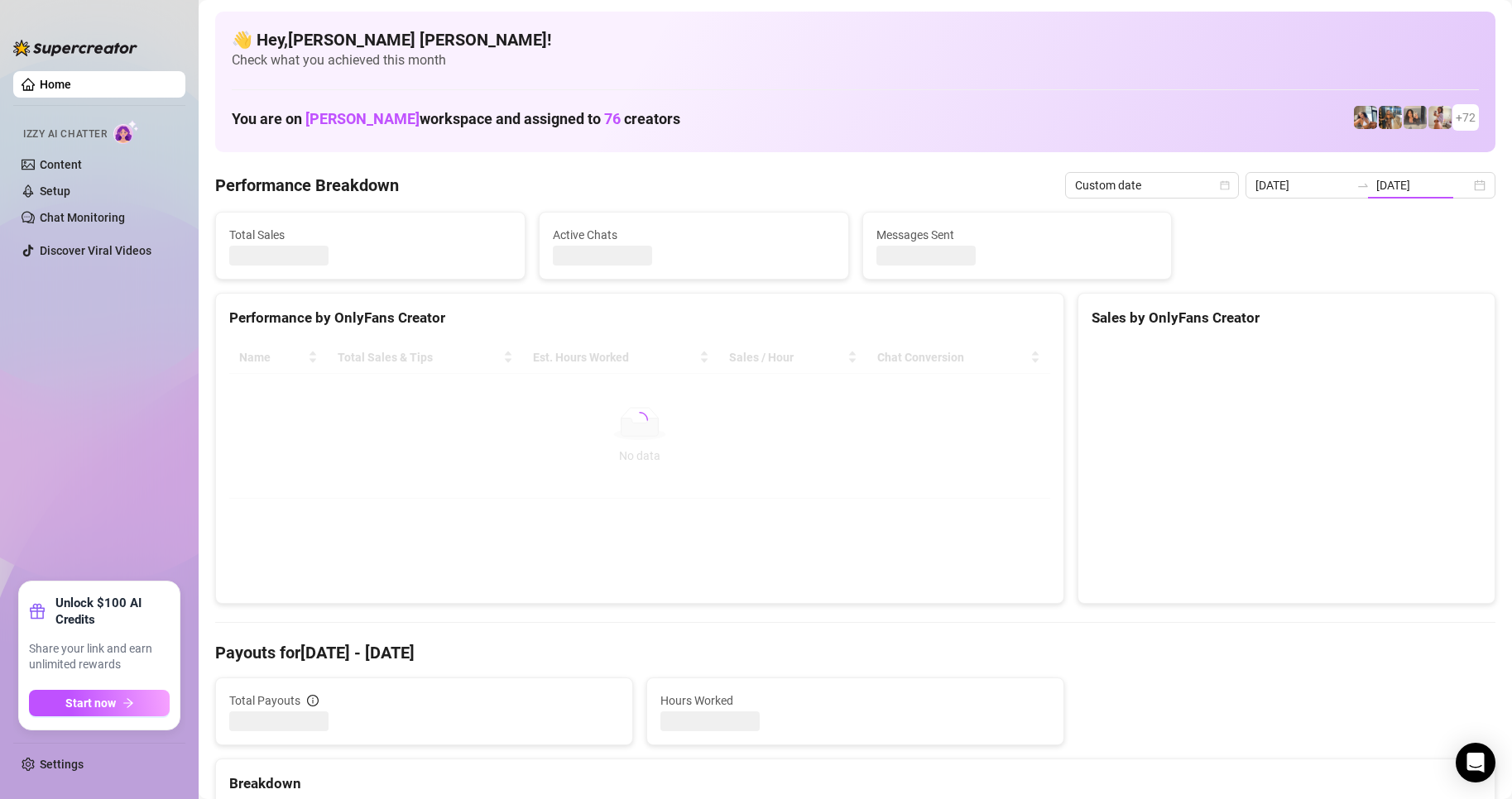
type input "[DATE]"
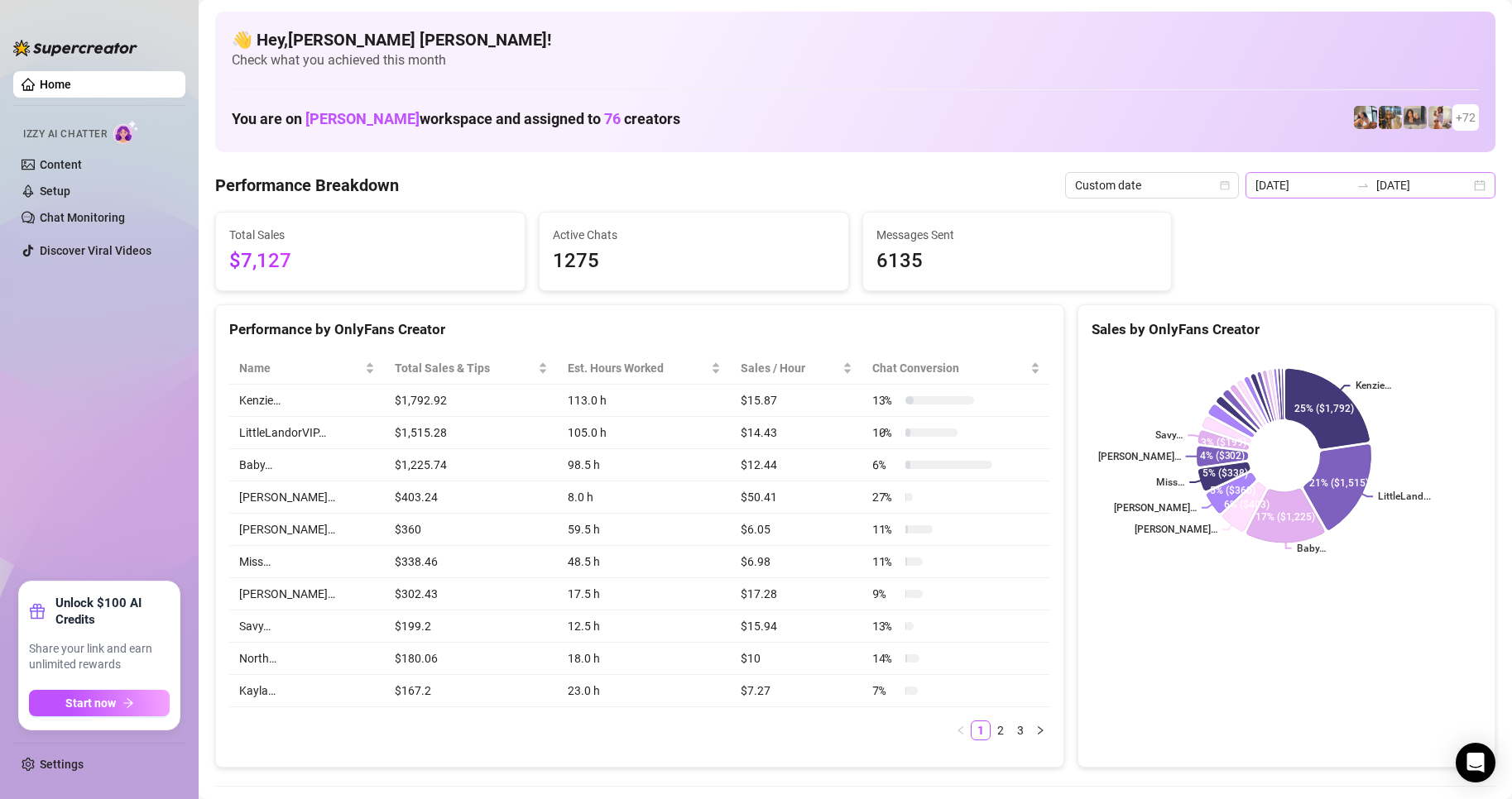
click at [1474, 195] on div "[DATE] [DATE]" at bounding box center [1370, 185] width 250 height 26
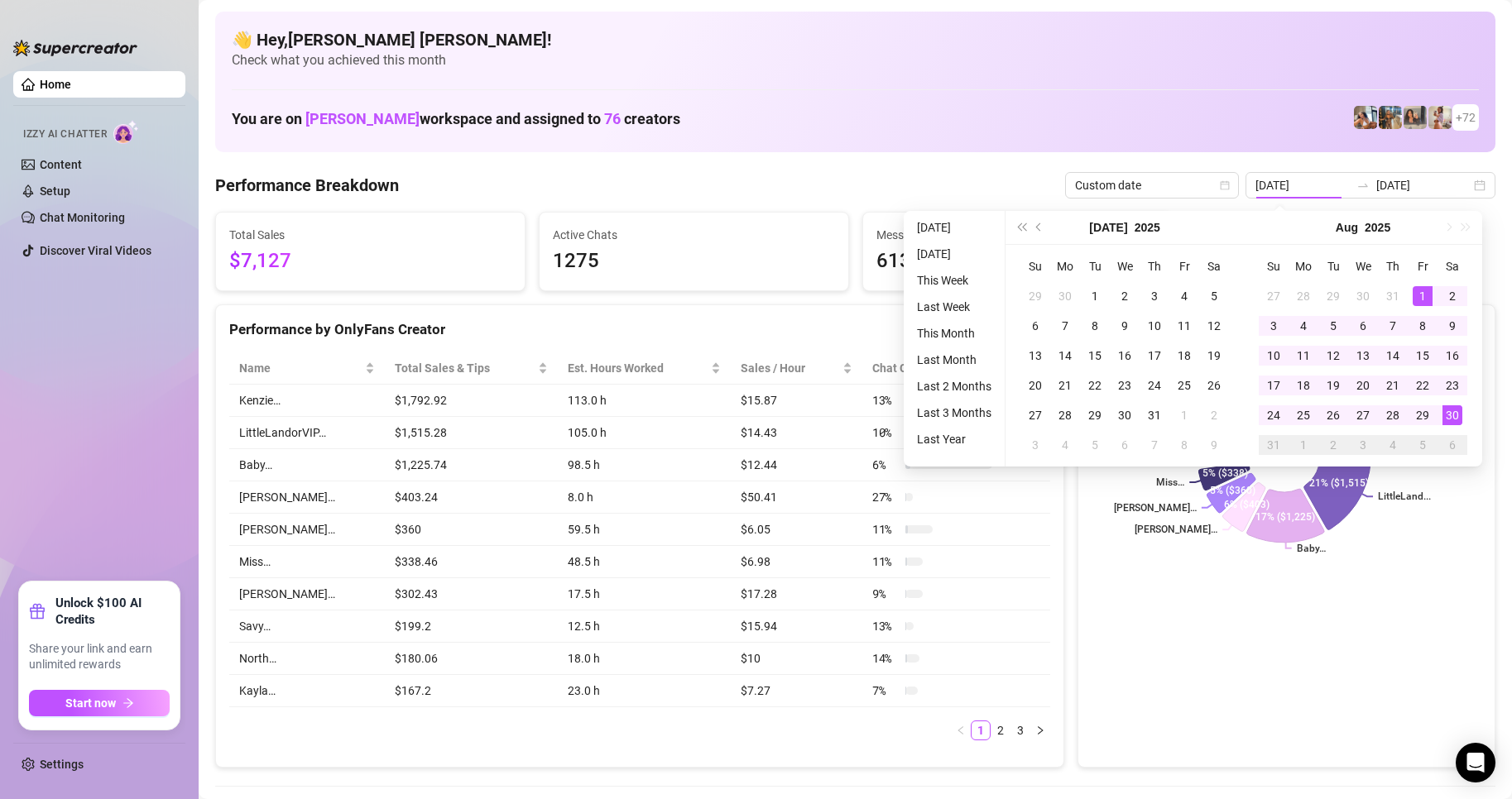
click at [1383, 625] on div "Sales by OnlyFans Creator [PERSON_NAME]… LittleLand... Baby… [PERSON_NAME]… [PE…" at bounding box center [1285, 536] width 418 height 464
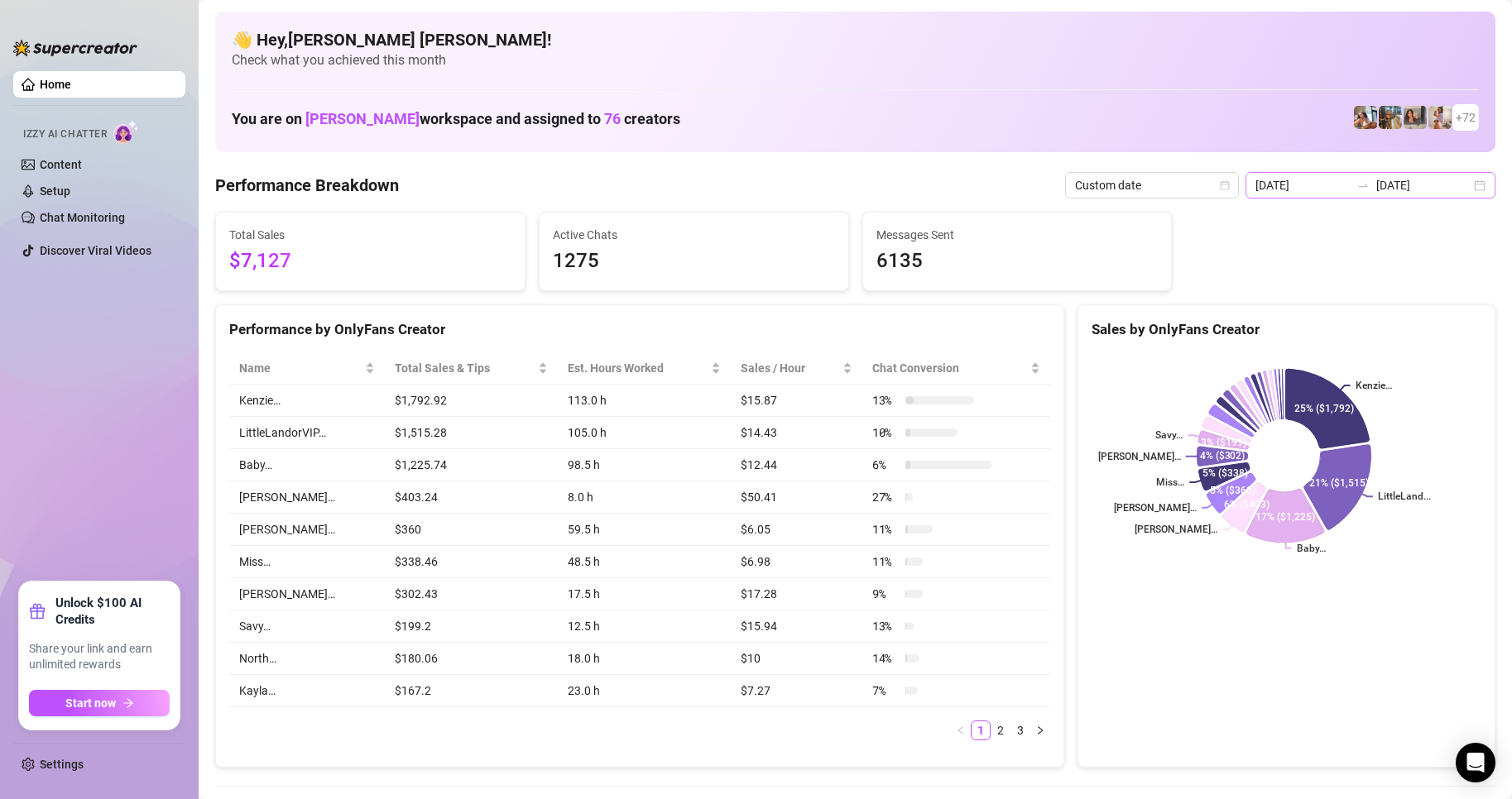
click at [1457, 185] on div "[DATE] [DATE]" at bounding box center [1370, 185] width 250 height 26
click at [1463, 186] on div "[DATE] [DATE]" at bounding box center [1370, 185] width 250 height 26
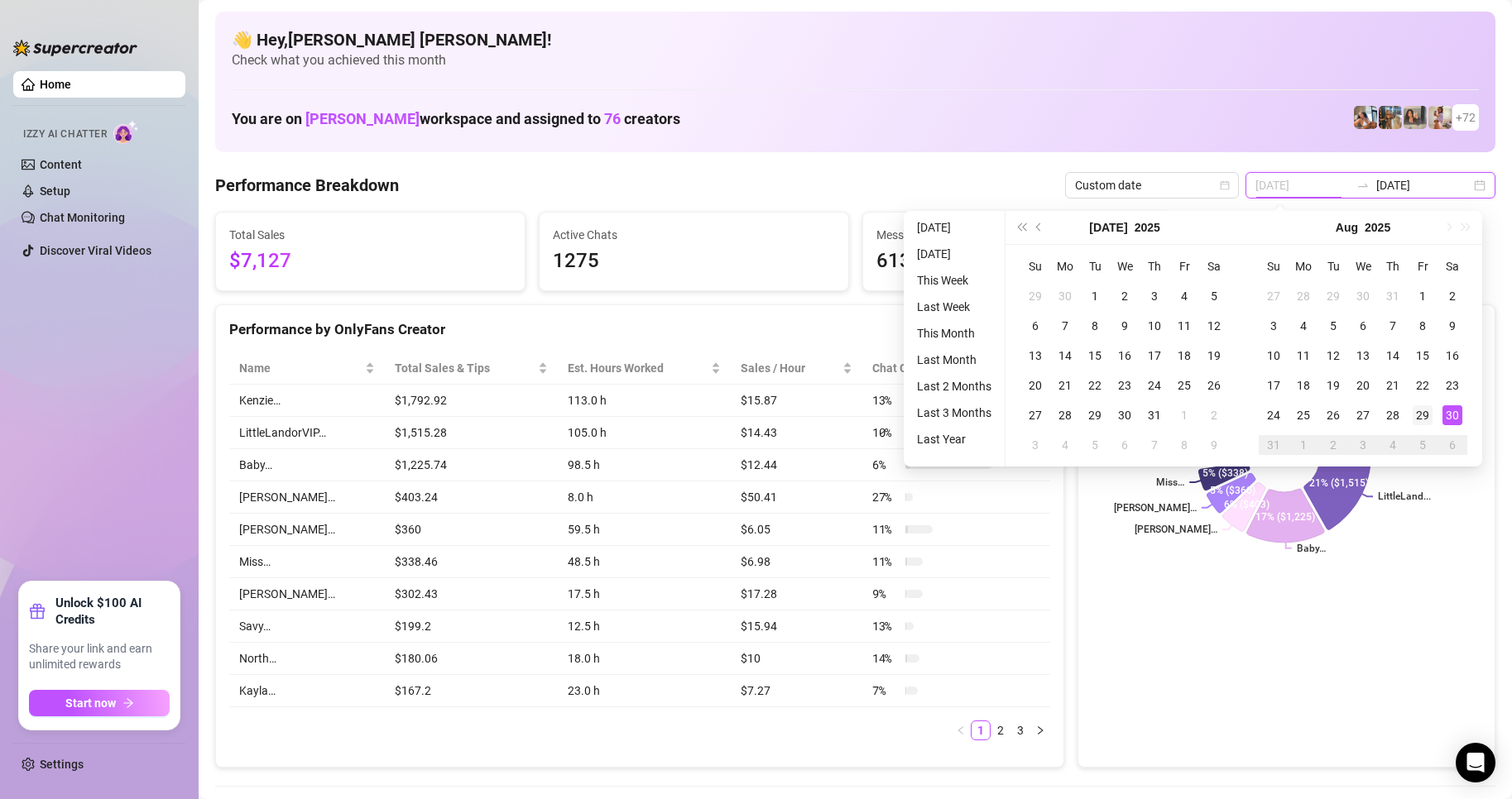
type input "[DATE]"
click at [1427, 415] on div "29" at bounding box center [1422, 415] width 20 height 20
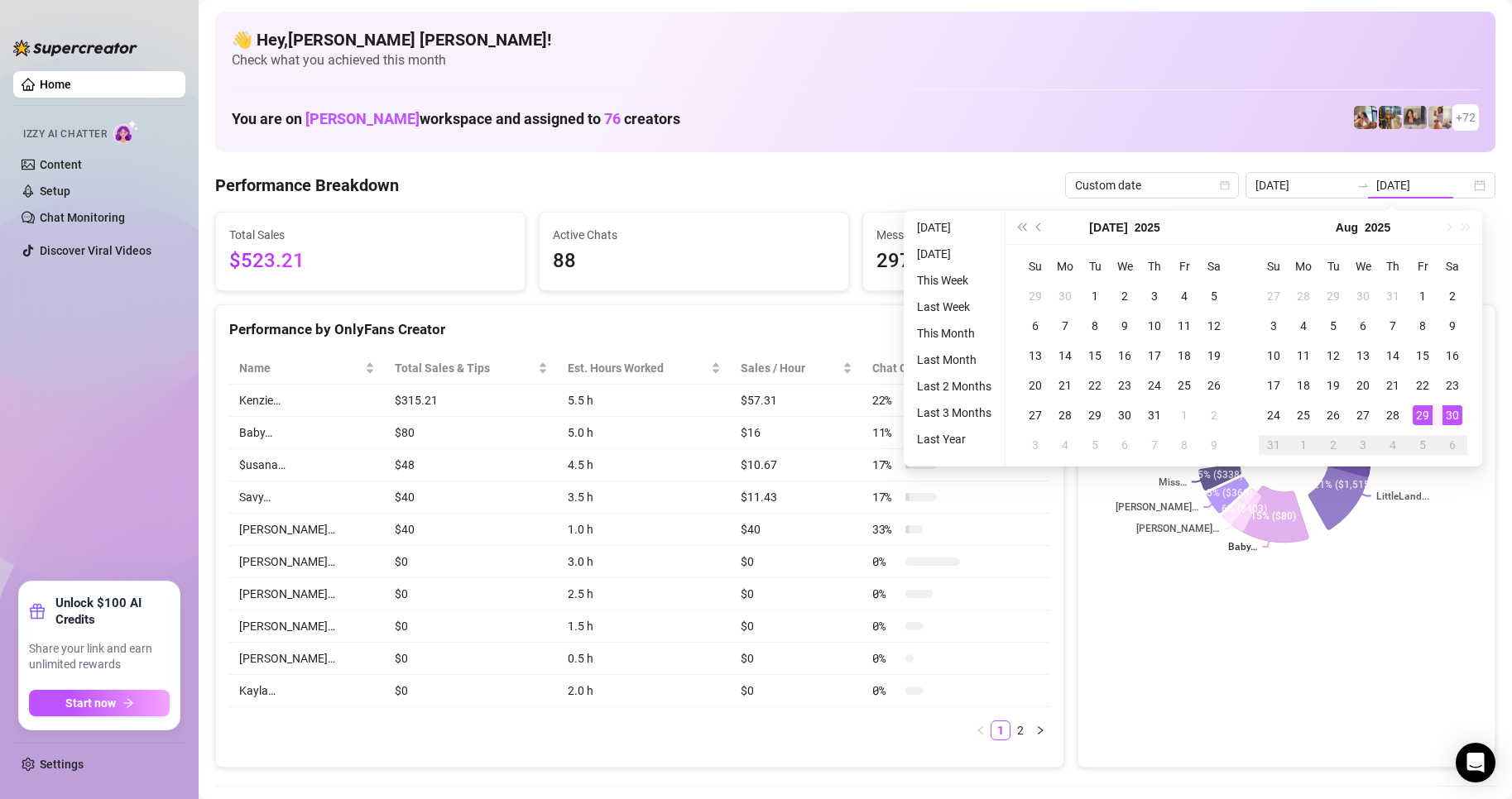
type input "[DATE]"
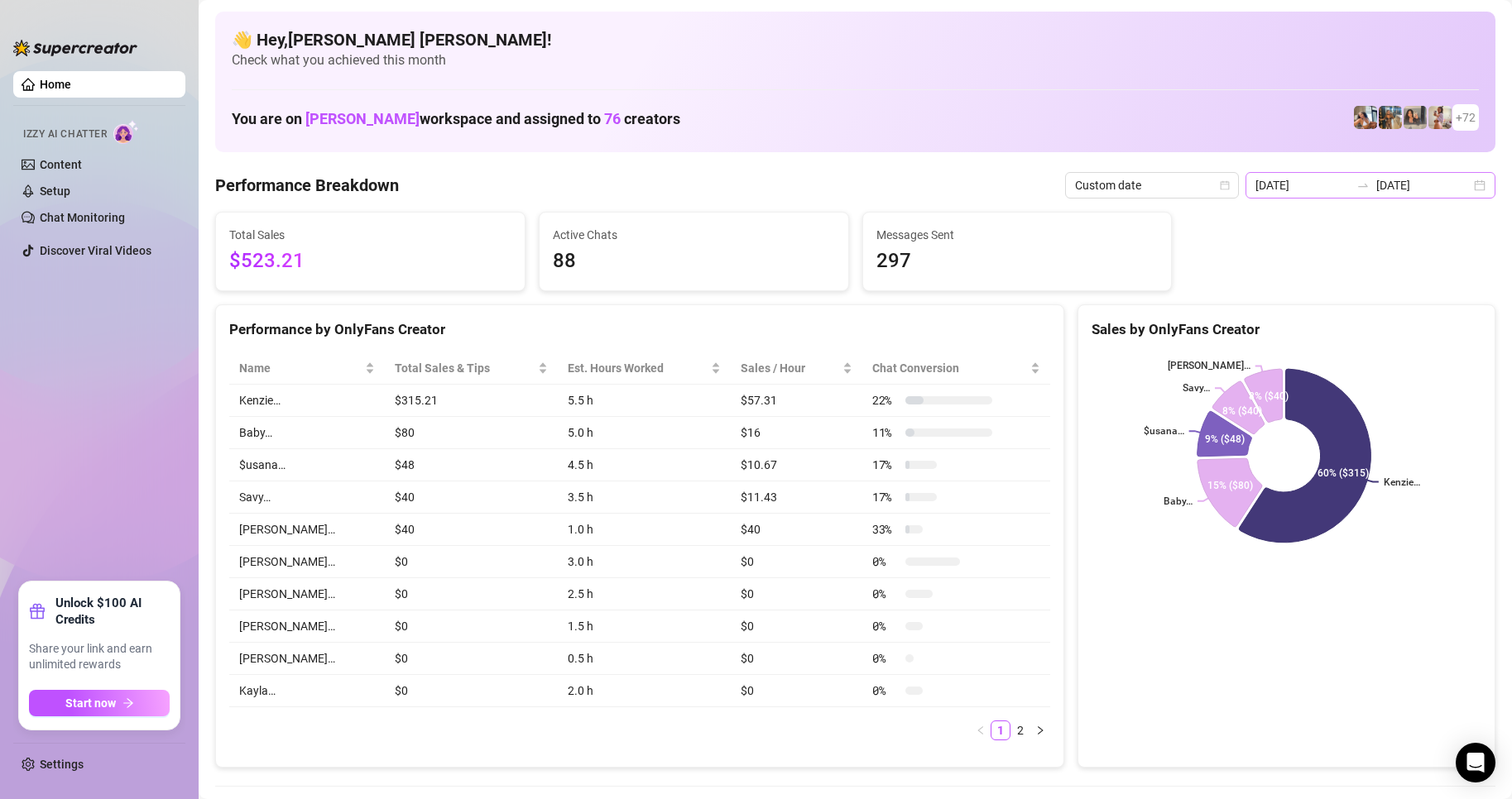
click at [1468, 189] on div "[DATE] [DATE]" at bounding box center [1370, 185] width 250 height 26
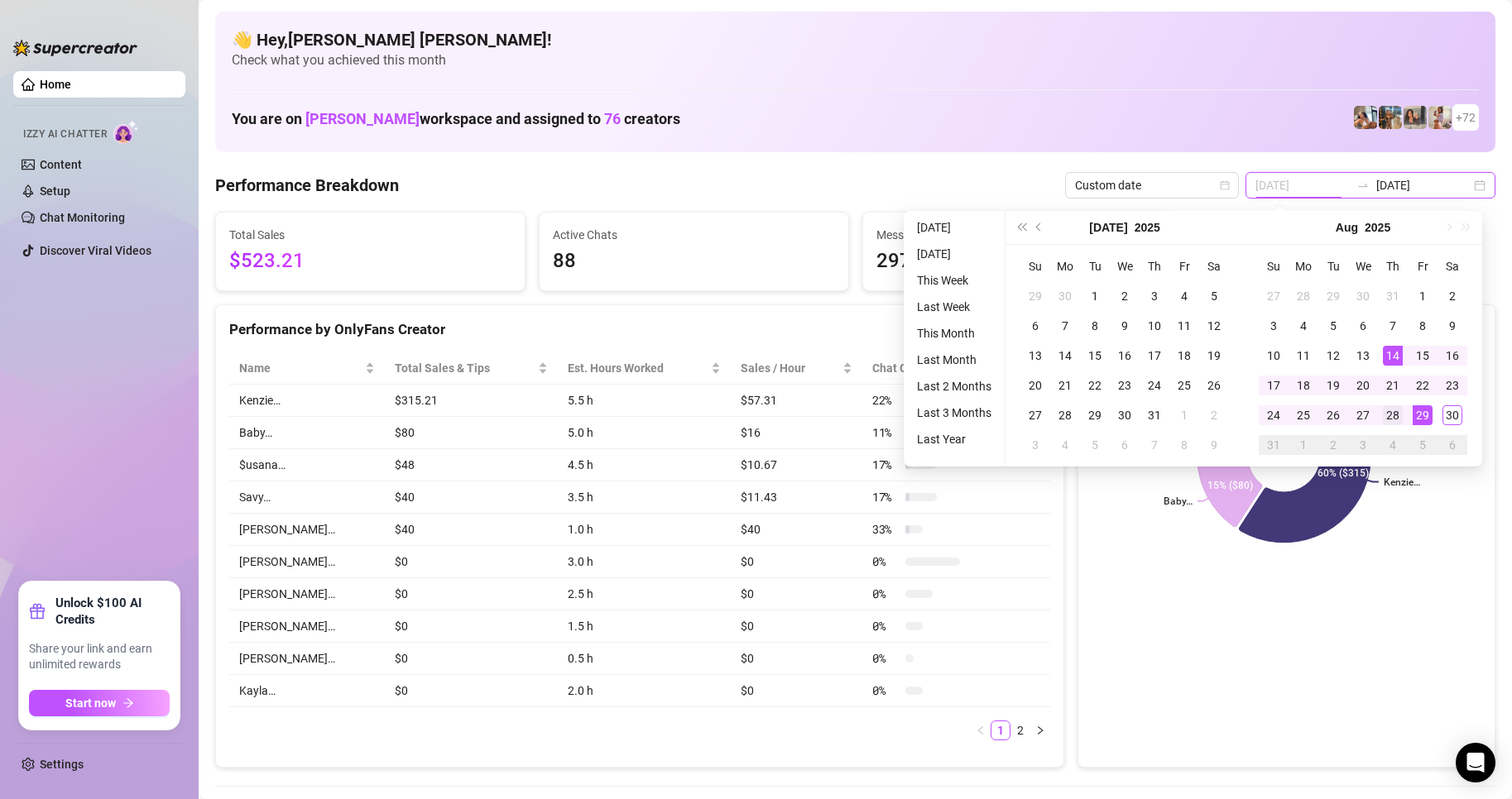
type input "[DATE]"
click at [1396, 413] on div "28" at bounding box center [1392, 415] width 20 height 20
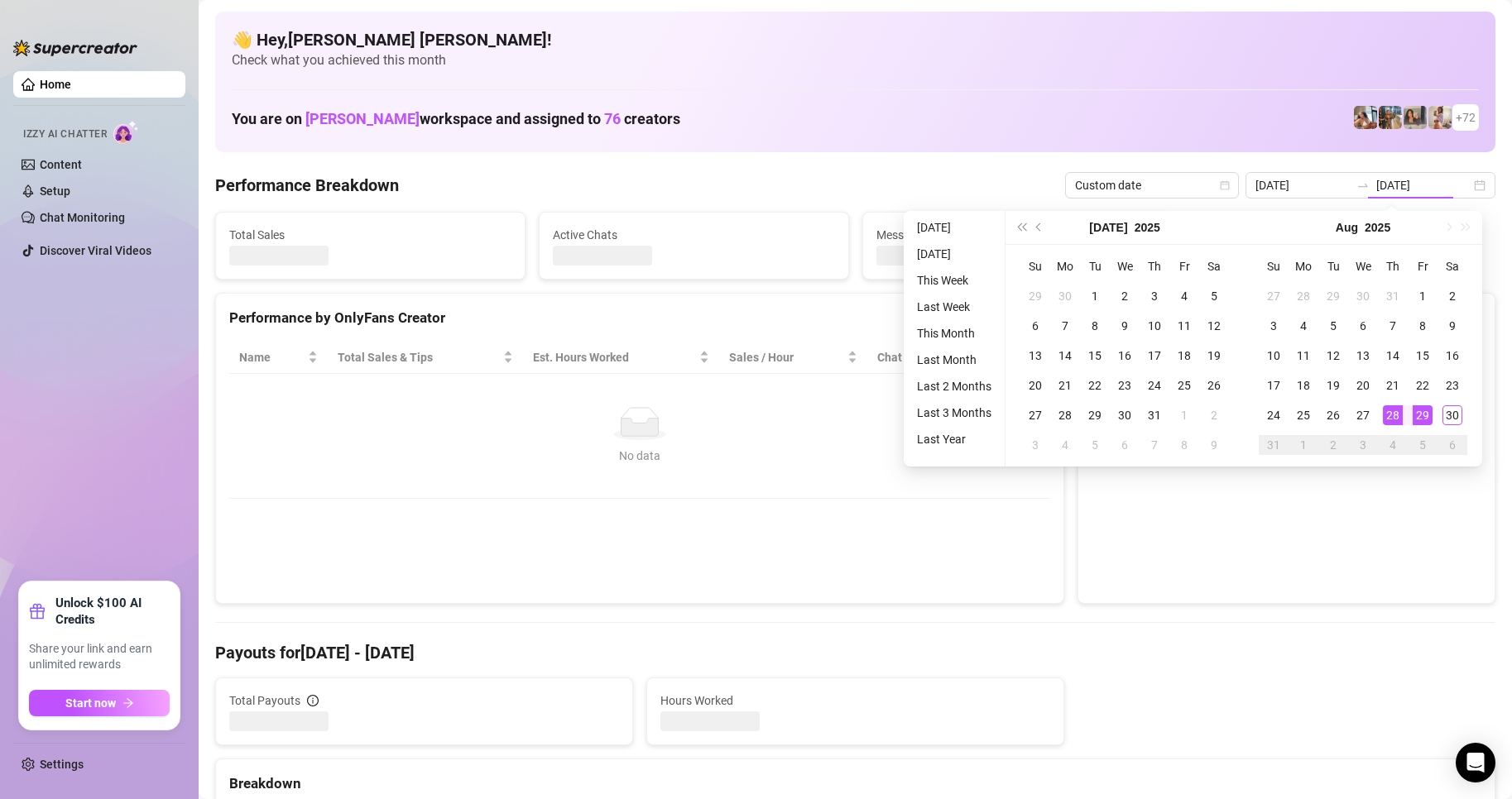
type input "[DATE]"
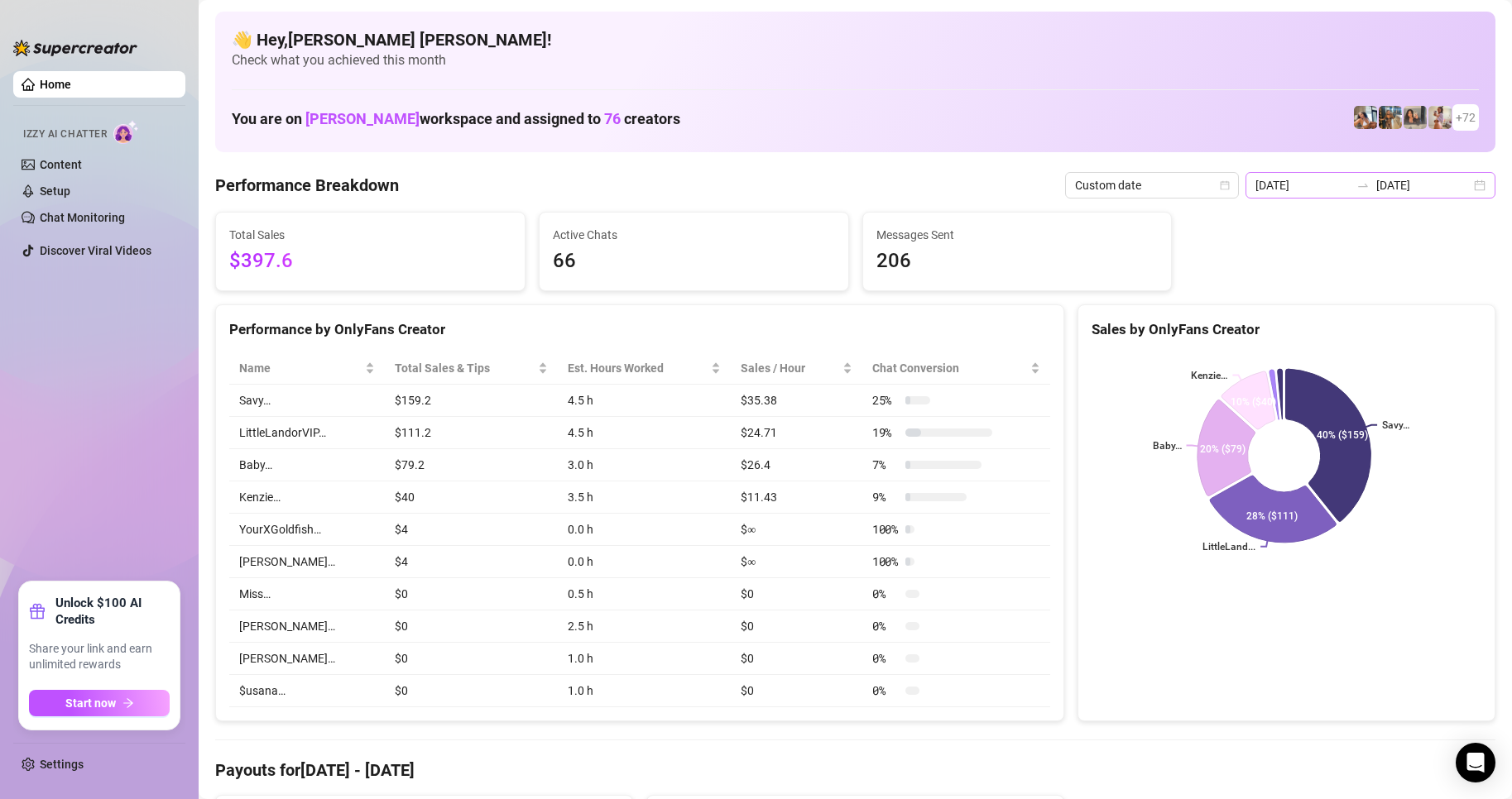
click at [1466, 188] on div "[DATE] [DATE]" at bounding box center [1370, 185] width 250 height 26
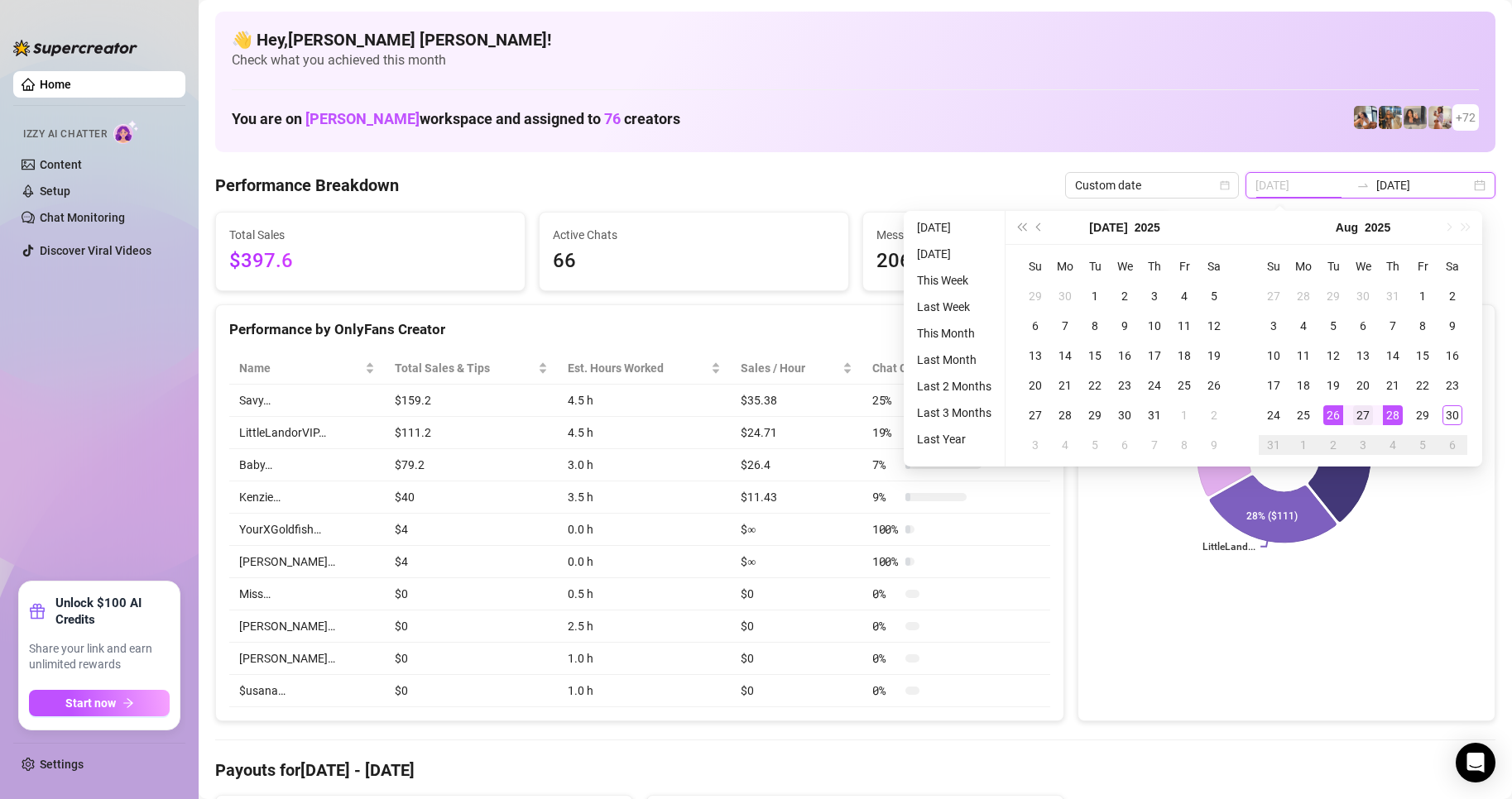
type input "[DATE]"
click at [1365, 414] on div "27" at bounding box center [1363, 415] width 20 height 20
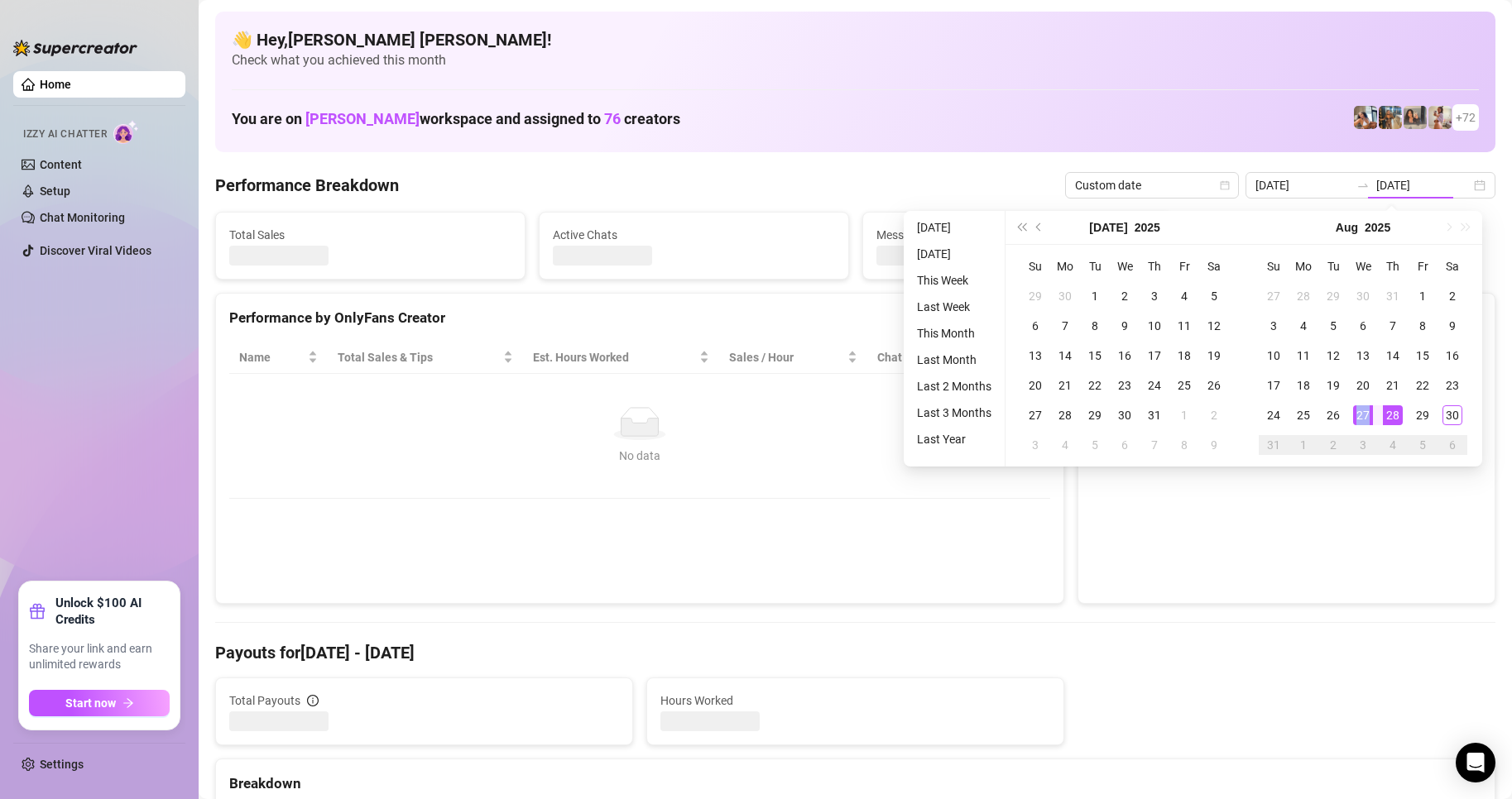
type input "[DATE]"
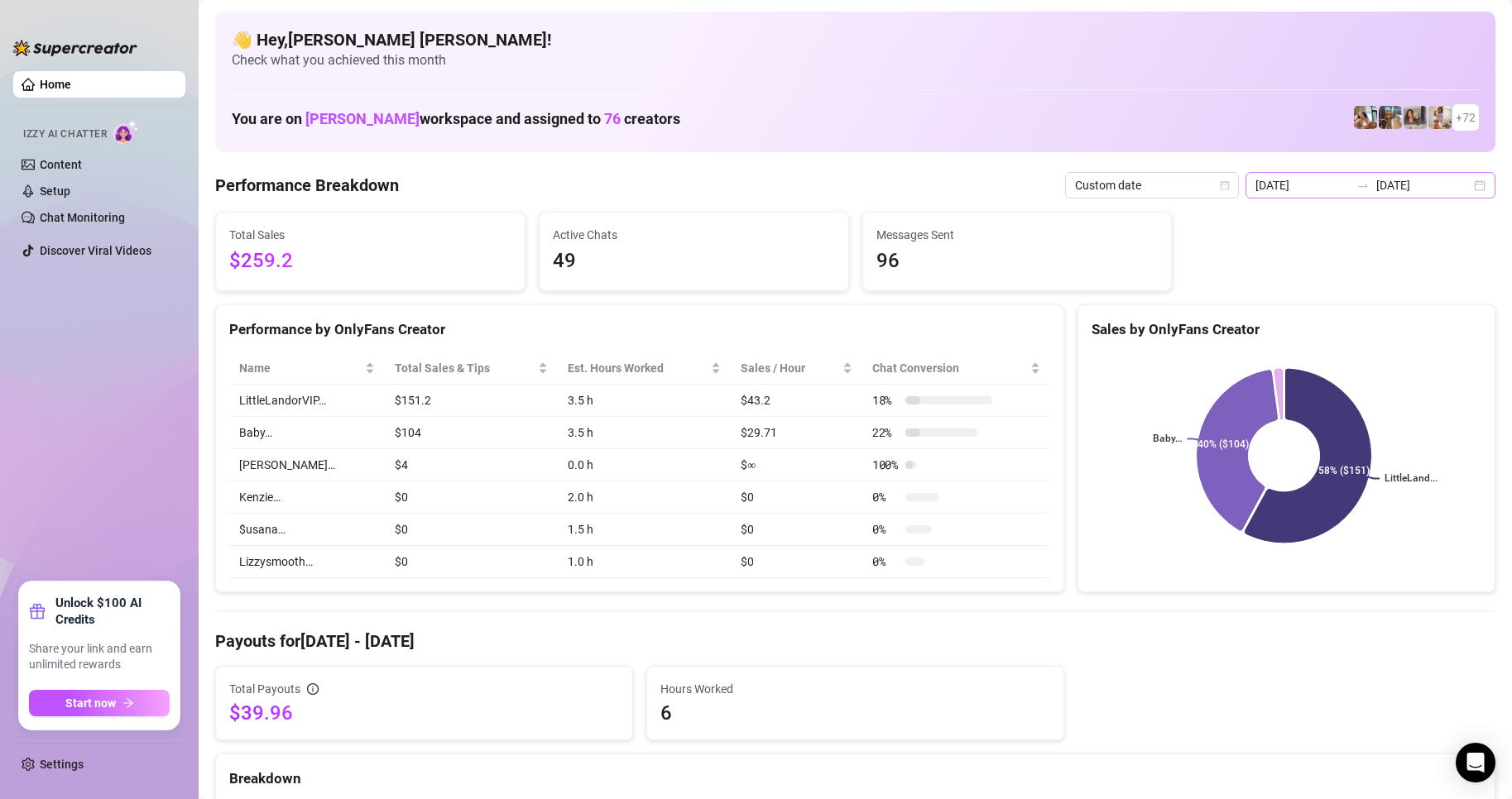
click at [1476, 190] on div "[DATE] [DATE]" at bounding box center [1370, 185] width 250 height 26
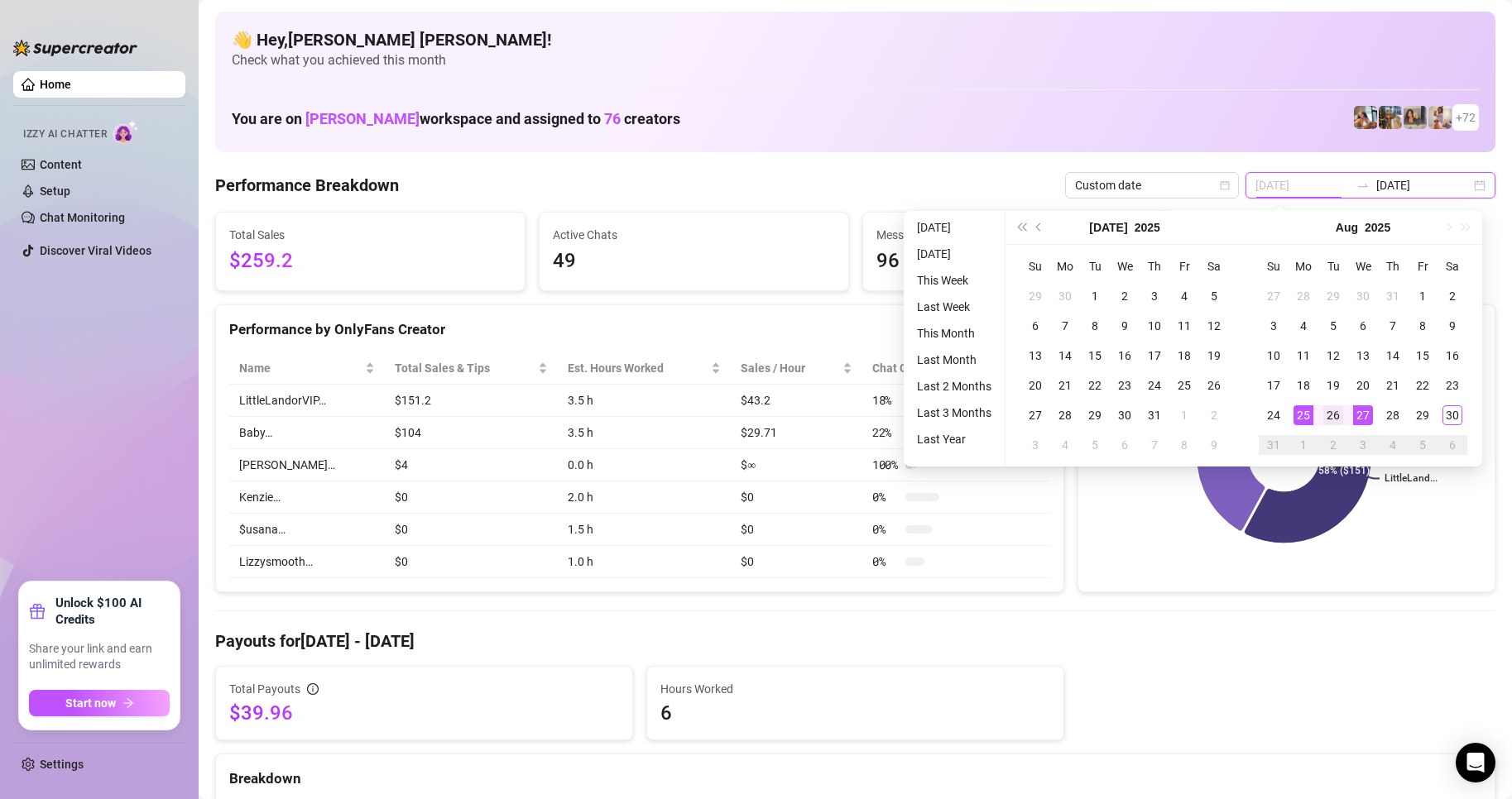
type input "[DATE]"
click at [1331, 419] on div "26" at bounding box center [1333, 415] width 20 height 20
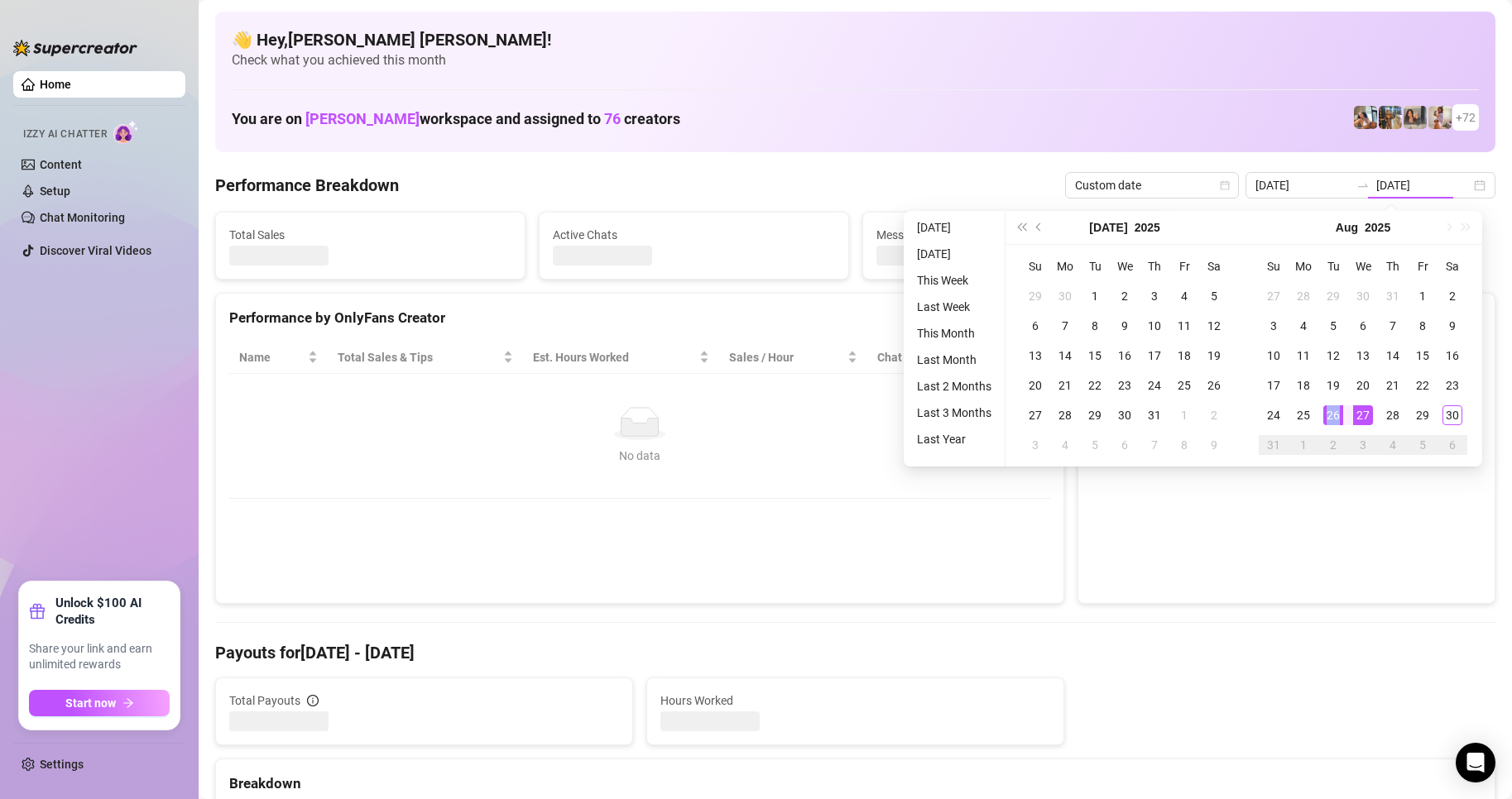
type input "[DATE]"
